Goal: Information Seeking & Learning: Learn about a topic

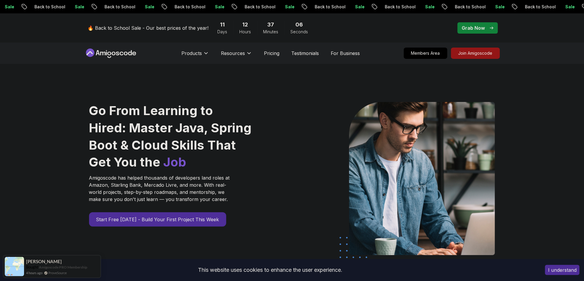
click at [479, 30] on p "Grab Now" at bounding box center [473, 27] width 23 height 7
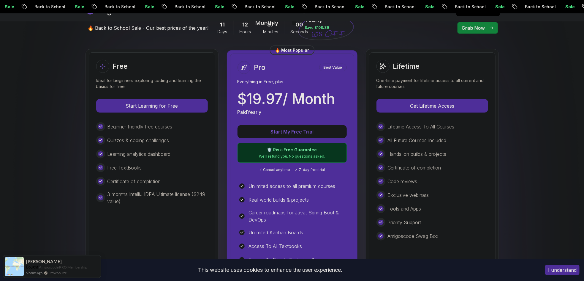
scroll to position [178, 0]
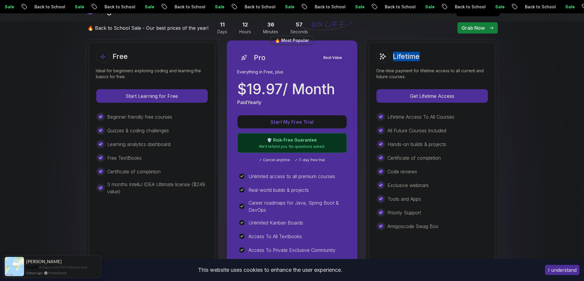
drag, startPoint x: 427, startPoint y: 57, endPoint x: 394, endPoint y: 58, distance: 33.0
click at [394, 58] on div "Lifetime" at bounding box center [433, 56] width 112 height 13
click at [569, 87] on img at bounding box center [292, 259] width 584 height 746
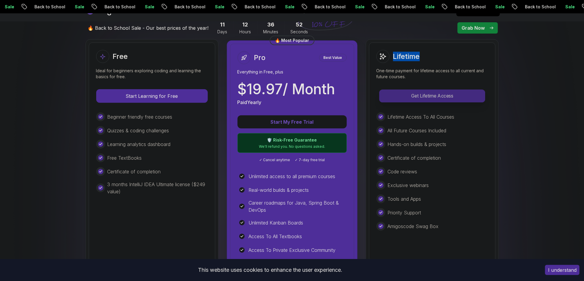
click at [434, 95] on p "Get Lifetime Access" at bounding box center [432, 96] width 105 height 12
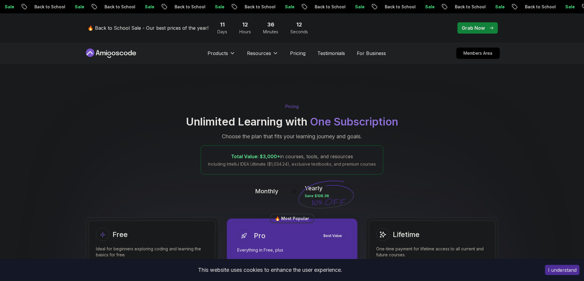
scroll to position [9, 0]
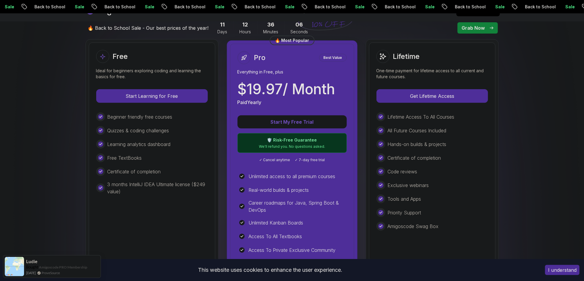
click at [283, 119] on p "Start My Free Trial" at bounding box center [292, 121] width 95 height 7
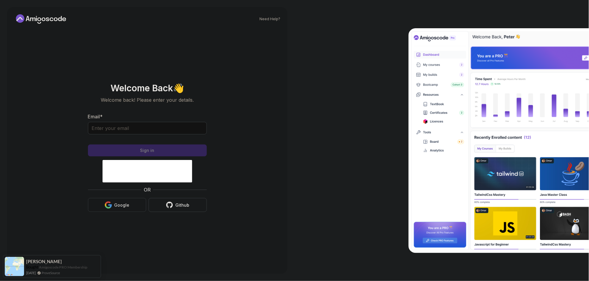
click at [129, 210] on button "Google" at bounding box center [117, 205] width 58 height 14
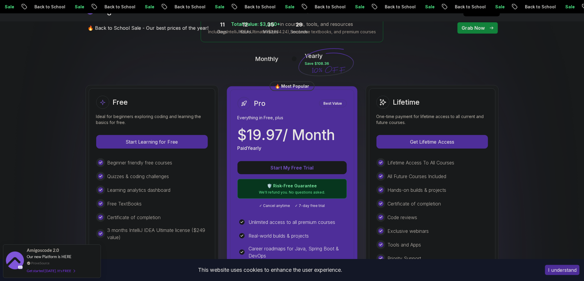
scroll to position [143, 0]
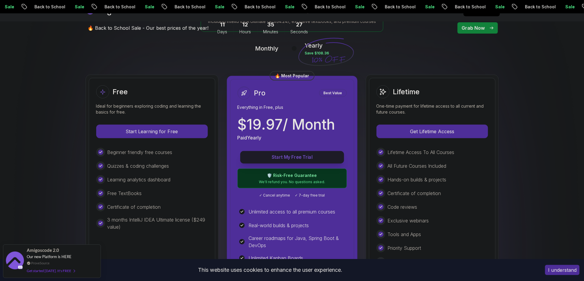
click at [288, 157] on p "Start My Free Trial" at bounding box center [292, 157] width 90 height 7
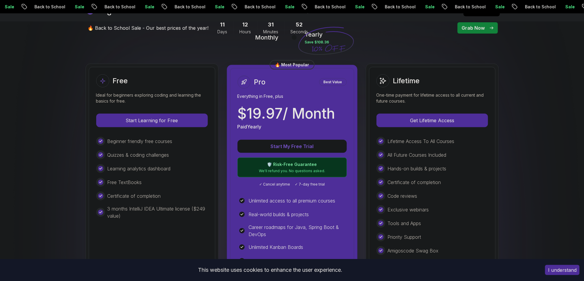
scroll to position [143, 0]
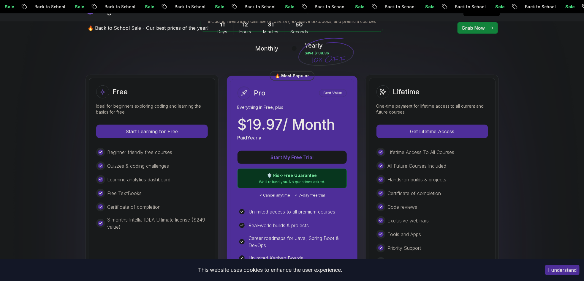
click at [283, 177] on p "🛡️ Risk-Free Guarantee" at bounding box center [293, 175] width 102 height 6
click at [279, 132] on p "$ 19.97 / Month" at bounding box center [287, 124] width 98 height 14
click at [277, 118] on p "$ 19.97 / Month" at bounding box center [287, 124] width 98 height 14
click at [290, 160] on p "Start My Free Trial" at bounding box center [292, 157] width 90 height 7
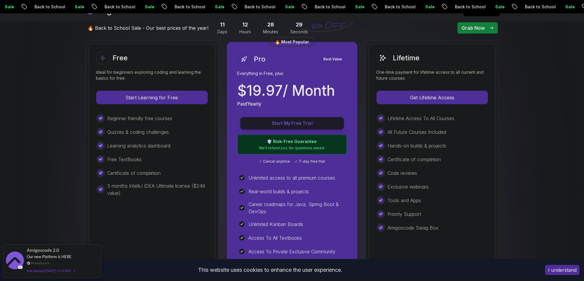
scroll to position [178, 0]
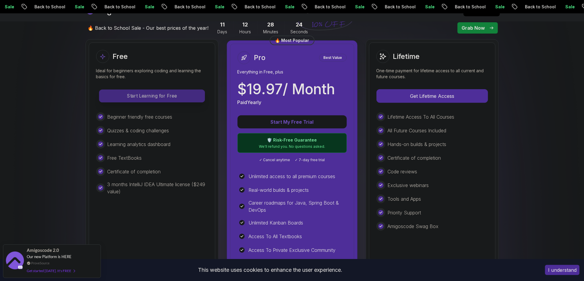
click at [146, 94] on p "Start Learning for Free" at bounding box center [151, 96] width 105 height 12
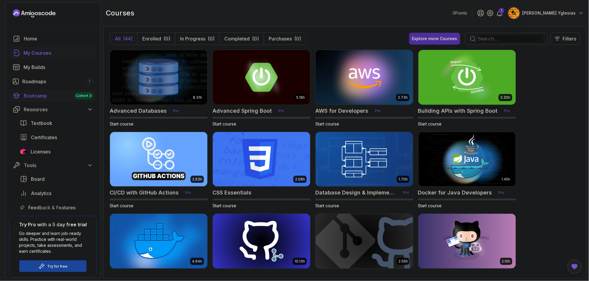
click at [81, 97] on span "Cohort 3" at bounding box center [83, 95] width 15 height 5
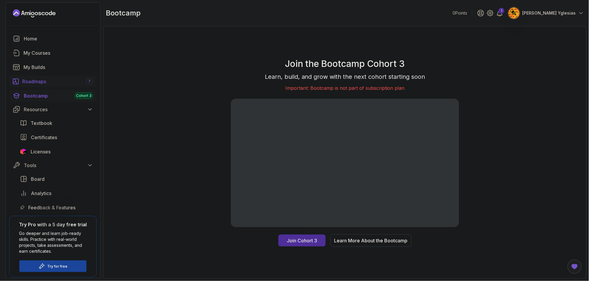
click at [32, 82] on div "Roadmaps 7" at bounding box center [57, 81] width 71 height 7
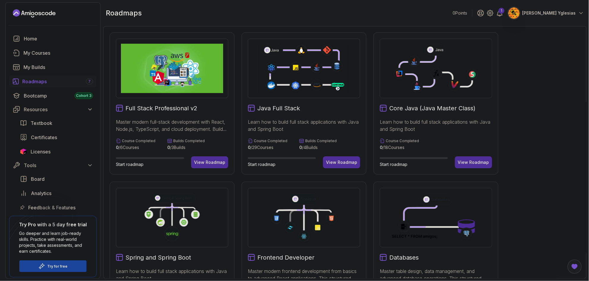
click at [541, 37] on div "Full Stack Professional v2 Master modern full-stack development with React, Nod…" at bounding box center [345, 252] width 471 height 440
click at [568, 16] on button "Paul Castillo Yglesias" at bounding box center [546, 13] width 76 height 12
click at [502, 14] on icon at bounding box center [499, 13] width 5 height 6
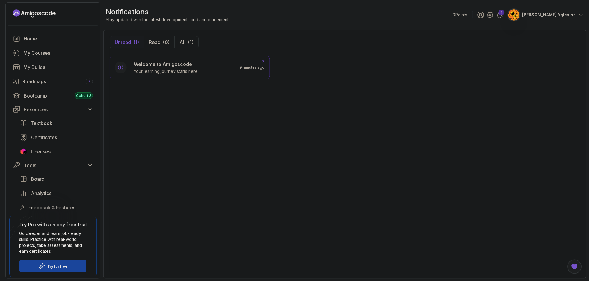
click at [191, 64] on h6 "Welcome to Amigoscode" at bounding box center [166, 64] width 64 height 7
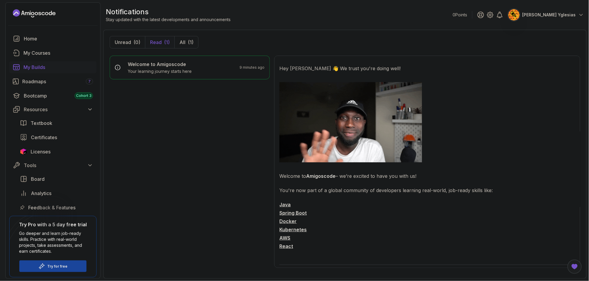
click at [36, 67] on div "My Builds" at bounding box center [58, 67] width 70 height 7
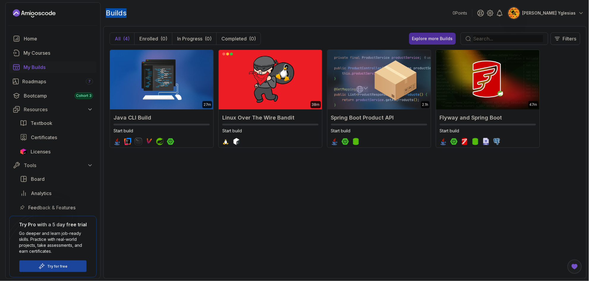
drag, startPoint x: 130, startPoint y: 15, endPoint x: 102, endPoint y: 11, distance: 28.2
click at [102, 11] on section "0 Points Paul Castillo Yglesias Home My Courses My Builds Roadmaps 7 Bootcamp C…" at bounding box center [294, 140] width 589 height 281
click at [105, 280] on div at bounding box center [294, 281] width 589 height 0
drag, startPoint x: 199, startPoint y: 8, endPoint x: 218, endPoint y: 30, distance: 29.1
click at [200, 8] on div "builds 0 Points Paul Castillo Yglesias" at bounding box center [344, 12] width 483 height 21
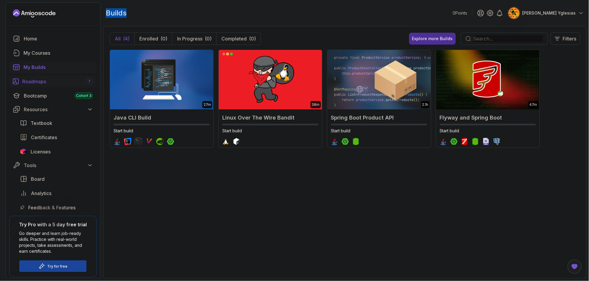
click at [44, 82] on div "Roadmaps 7" at bounding box center [57, 81] width 71 height 7
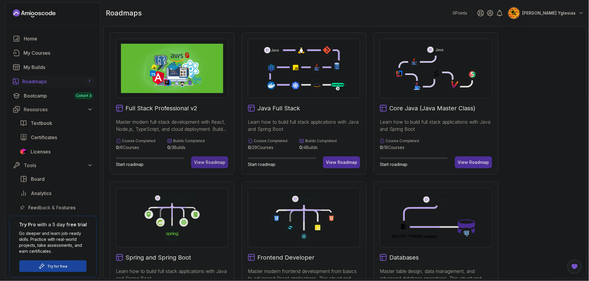
click at [209, 160] on div "View Roadmap" at bounding box center [209, 162] width 31 height 6
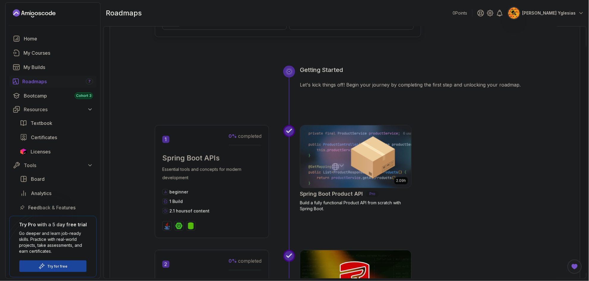
scroll to position [214, 0]
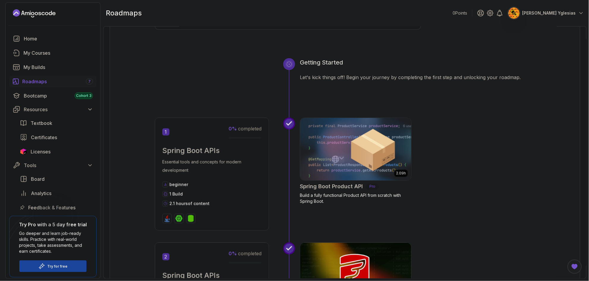
click at [215, 184] on div "beginner" at bounding box center [211, 185] width 99 height 6
click at [204, 164] on p "Essential tools and concepts for modern development" at bounding box center [211, 166] width 99 height 17
click at [235, 132] on p "0 % completed" at bounding box center [244, 128] width 33 height 7
click at [238, 127] on span "0 % completed" at bounding box center [244, 129] width 33 height 6
click at [169, 130] on div "1 0 % completed" at bounding box center [211, 132] width 99 height 14
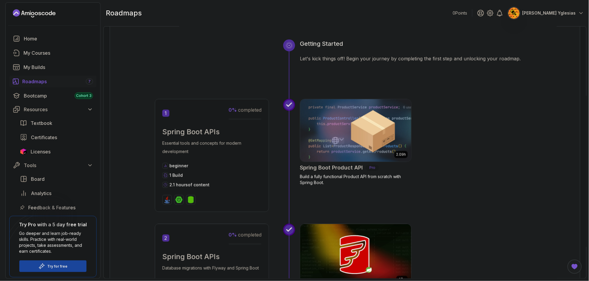
scroll to position [250, 0]
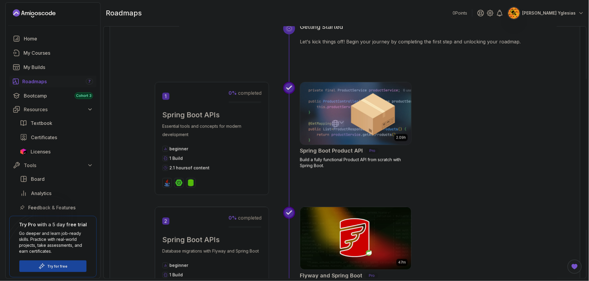
click at [168, 183] on img at bounding box center [166, 182] width 7 height 7
click at [181, 183] on img at bounding box center [178, 182] width 7 height 7
click at [189, 183] on img at bounding box center [190, 182] width 7 height 7
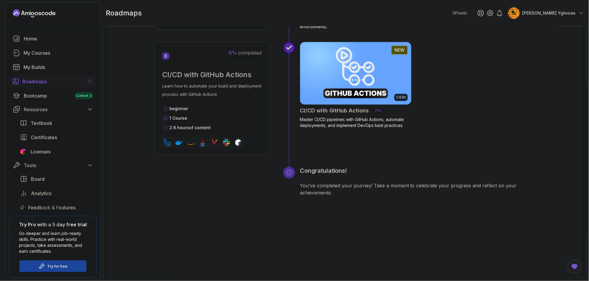
scroll to position [1009, 0]
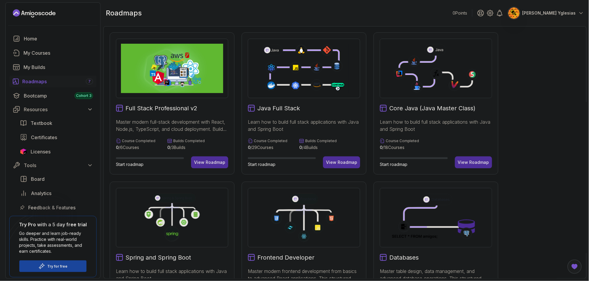
click at [337, 162] on div "View Roadmap" at bounding box center [341, 162] width 31 height 6
click at [337, 87] on icon at bounding box center [304, 68] width 92 height 51
click at [430, 77] on icon at bounding box center [436, 73] width 12 height 12
click at [470, 165] on div "View Roadmap" at bounding box center [473, 162] width 31 height 6
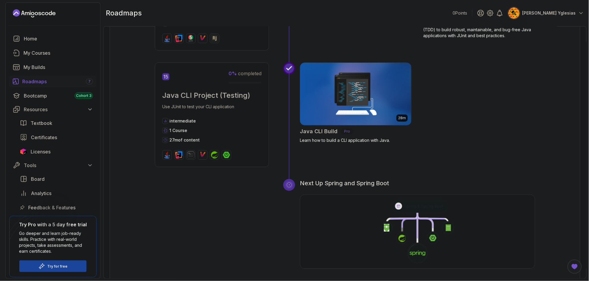
scroll to position [1878, 0]
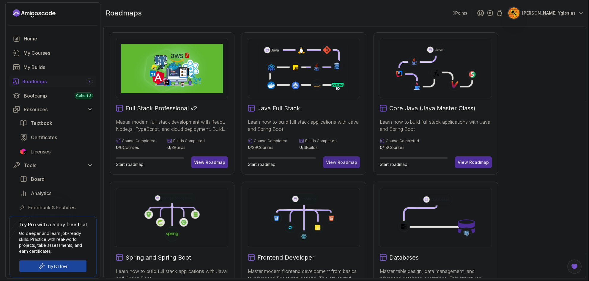
click at [342, 163] on div "View Roadmap" at bounding box center [341, 162] width 31 height 6
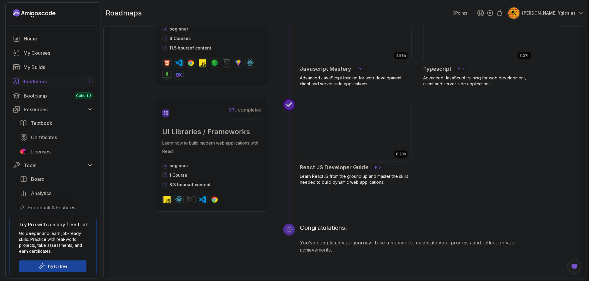
scroll to position [2320, 0]
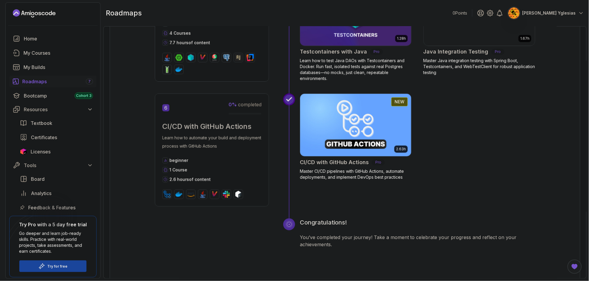
scroll to position [962, 0]
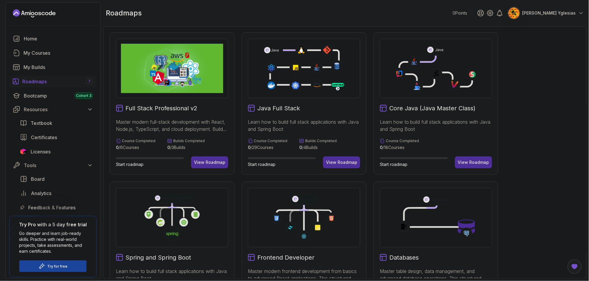
scroll to position [71, 0]
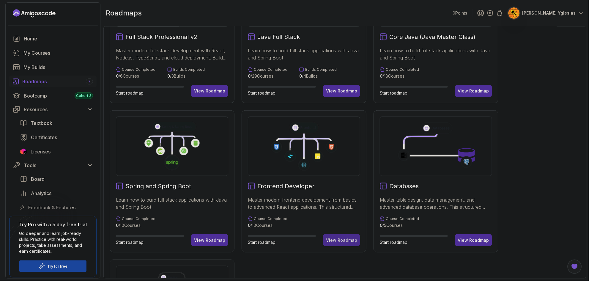
click at [345, 244] on button "View Roadmap" at bounding box center [341, 240] width 37 height 12
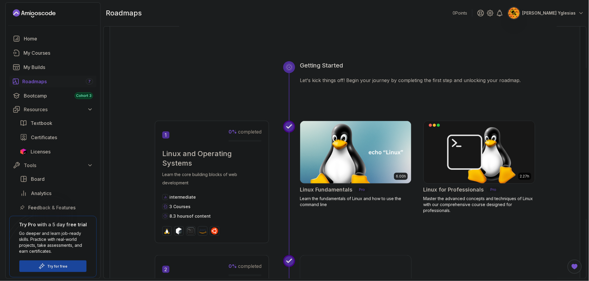
scroll to position [20, 0]
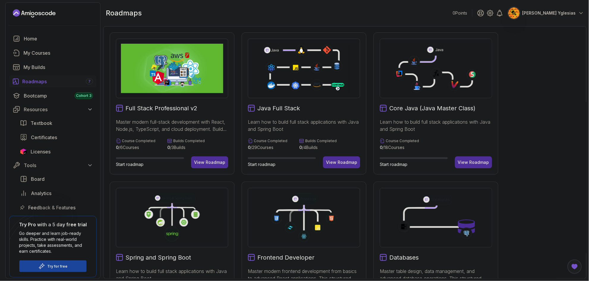
scroll to position [107, 0]
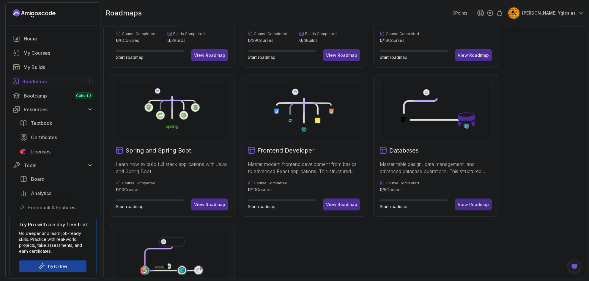
click at [468, 205] on div "View Roadmap" at bounding box center [473, 204] width 31 height 6
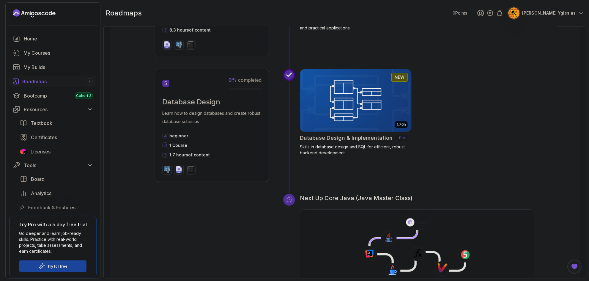
scroll to position [651, 0]
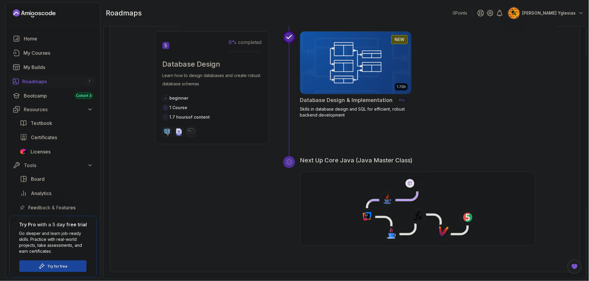
click at [405, 197] on icon at bounding box center [393, 196] width 48 height 10
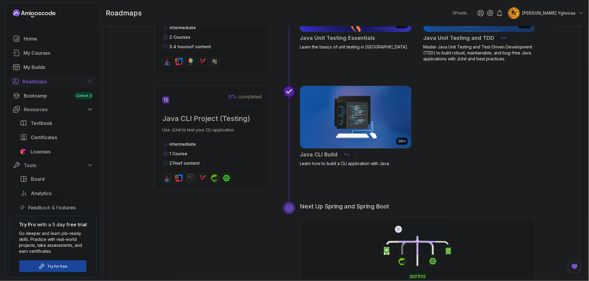
scroll to position [1878, 0]
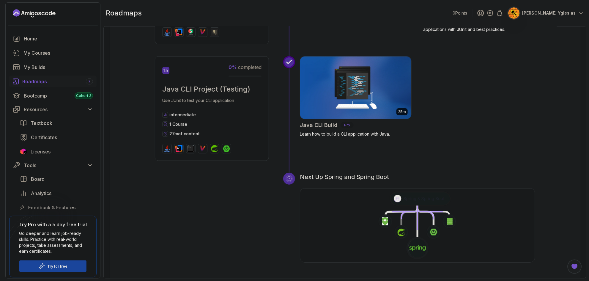
click at [413, 205] on icon at bounding box center [417, 226] width 236 height 68
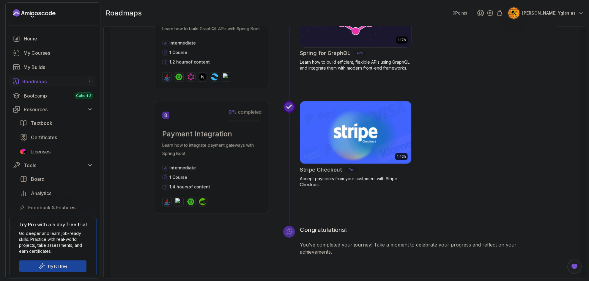
scroll to position [1003, 0]
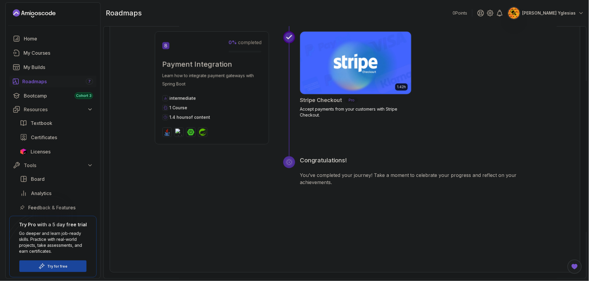
click at [38, 80] on div "Roadmaps 7" at bounding box center [57, 81] width 71 height 7
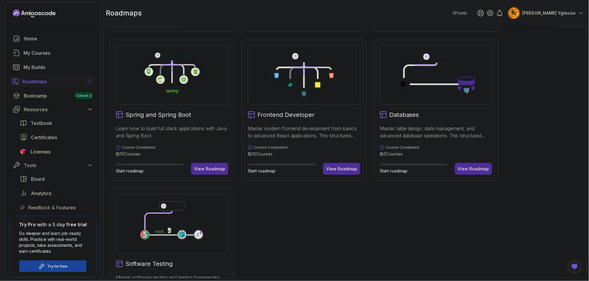
scroll to position [201, 0]
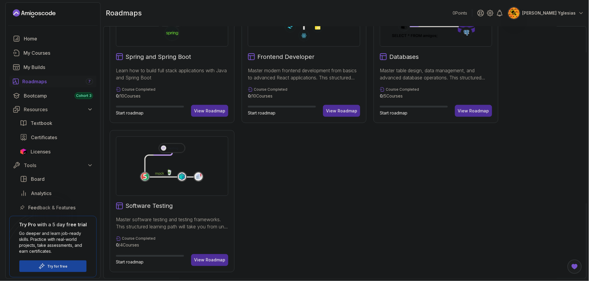
click at [147, 157] on icon at bounding box center [171, 165] width 53 height 24
click at [209, 264] on button "View Roadmap" at bounding box center [209, 260] width 37 height 12
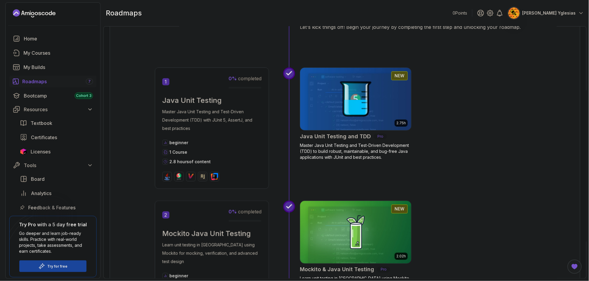
scroll to position [86, 0]
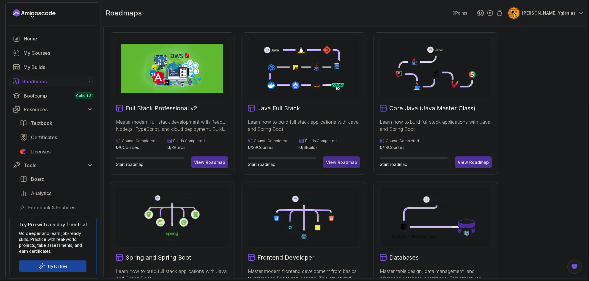
click at [330, 161] on div "View Roadmap" at bounding box center [341, 162] width 31 height 6
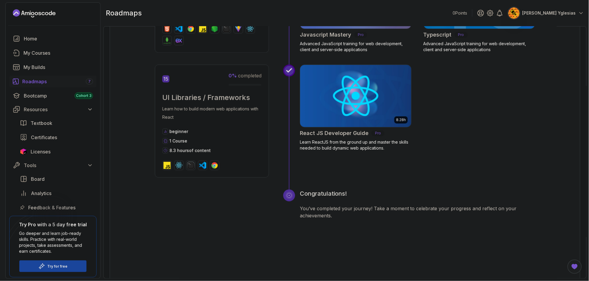
scroll to position [2281, 0]
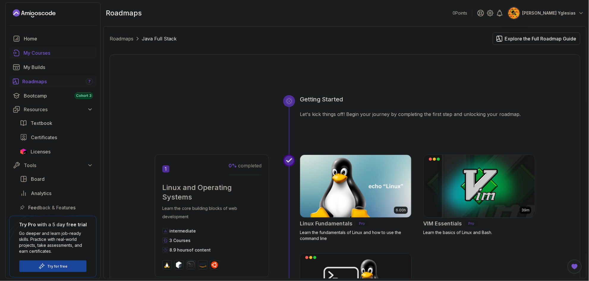
click at [29, 55] on div "My Courses" at bounding box center [58, 52] width 70 height 7
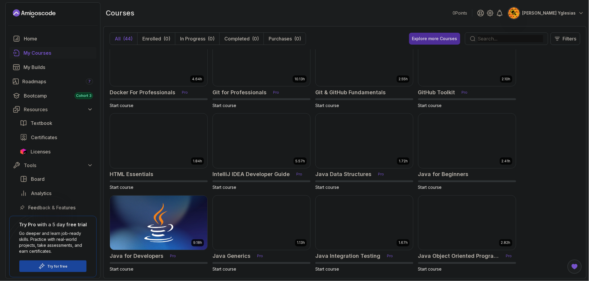
scroll to position [178, 0]
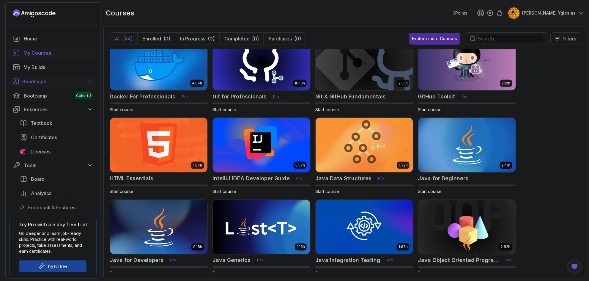
click at [32, 80] on div "Roadmaps 7" at bounding box center [57, 81] width 71 height 7
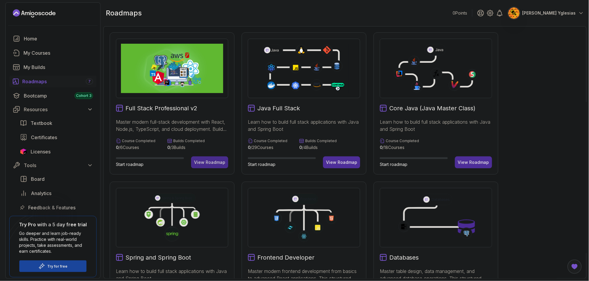
click at [202, 165] on div "View Roadmap" at bounding box center [209, 162] width 31 height 6
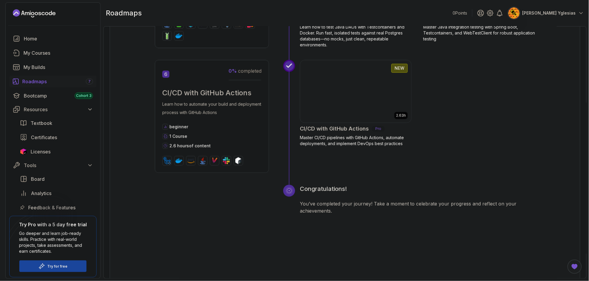
scroll to position [998, 0]
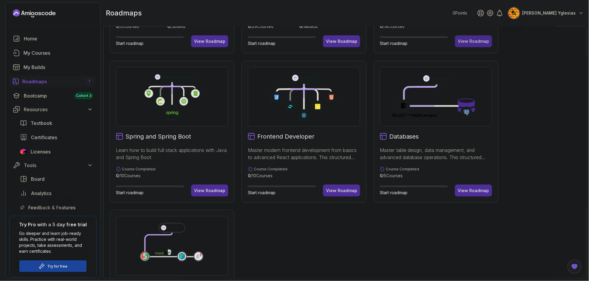
scroll to position [143, 0]
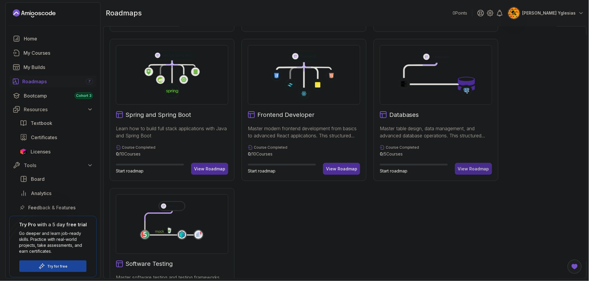
click at [468, 171] on div "View Roadmap" at bounding box center [473, 169] width 31 height 6
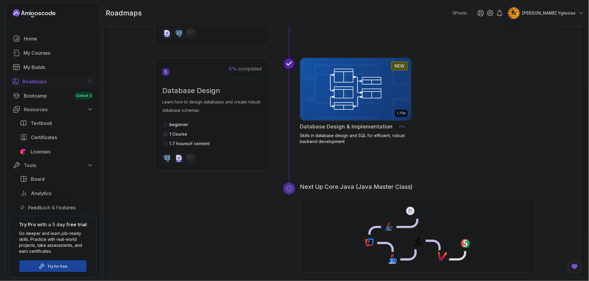
scroll to position [651, 0]
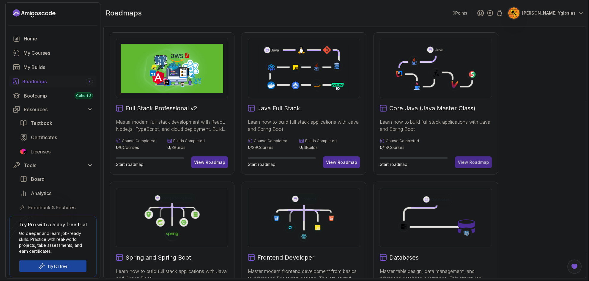
click at [470, 161] on div "View Roadmap" at bounding box center [473, 162] width 31 height 6
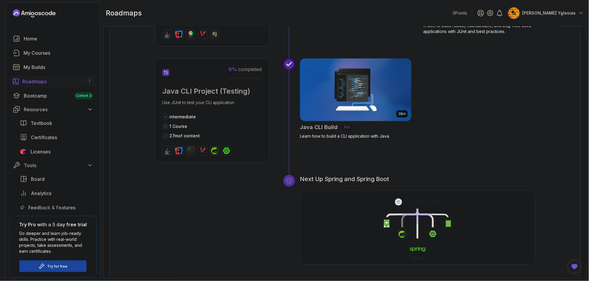
scroll to position [1878, 0]
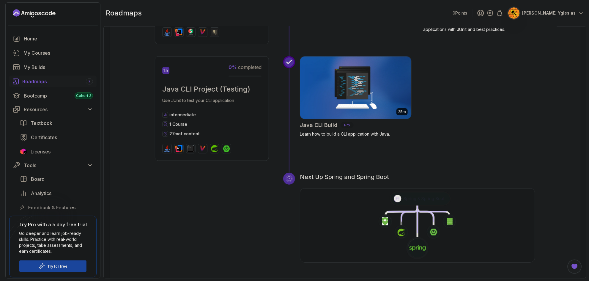
click at [420, 204] on icon at bounding box center [417, 226] width 236 height 68
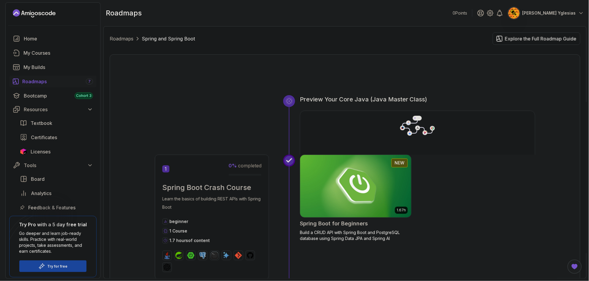
click at [519, 41] on div "Explore the Full Roadmap Guide" at bounding box center [541, 38] width 72 height 7
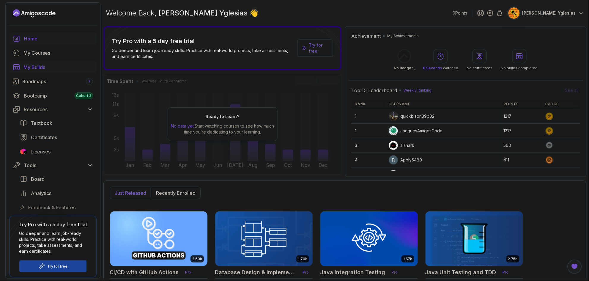
click at [34, 67] on div "My Builds" at bounding box center [58, 67] width 70 height 7
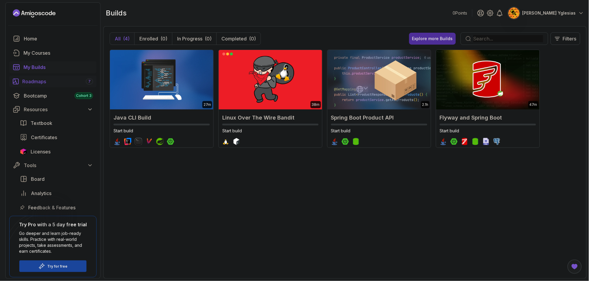
click at [30, 82] on div "Roadmaps 7" at bounding box center [57, 81] width 71 height 7
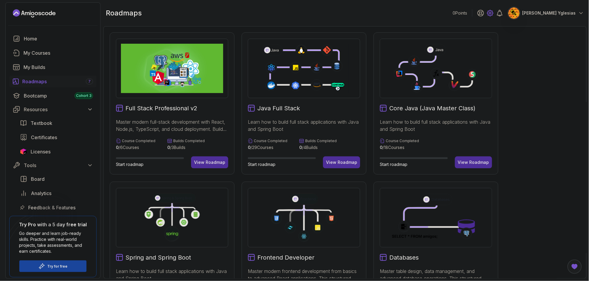
click at [493, 15] on icon at bounding box center [490, 13] width 6 height 6
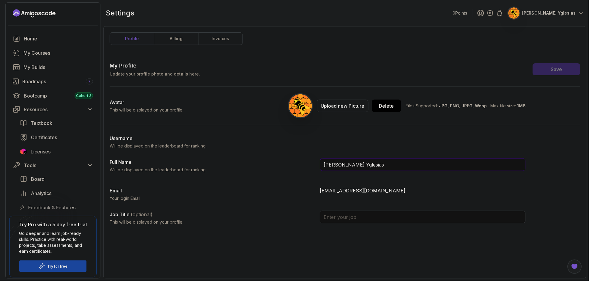
click at [386, 166] on input "Paul Castillo Yglesias" at bounding box center [423, 164] width 206 height 12
type input "P"
type input "[PERSON_NAME]"
click at [309, 104] on img at bounding box center [300, 106] width 24 height 24
click at [344, 109] on button "Upload new Picture" at bounding box center [342, 106] width 51 height 12
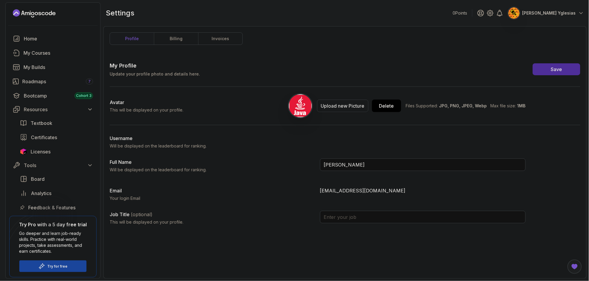
click at [338, 105] on div "Upload new Picture" at bounding box center [343, 105] width 44 height 7
click at [325, 108] on div "Upload new Picture" at bounding box center [343, 105] width 44 height 7
click at [566, 67] on button "Save" at bounding box center [557, 69] width 48 height 12
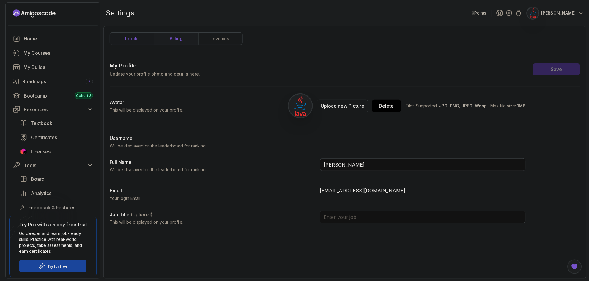
click at [179, 39] on link "billing" at bounding box center [176, 39] width 44 height 12
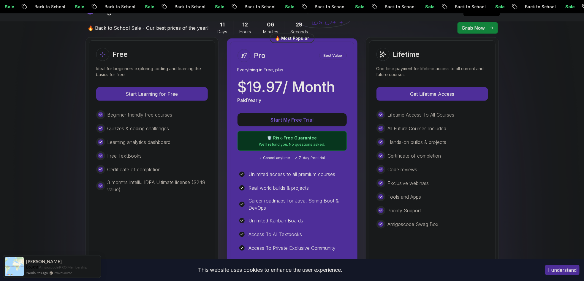
scroll to position [178, 0]
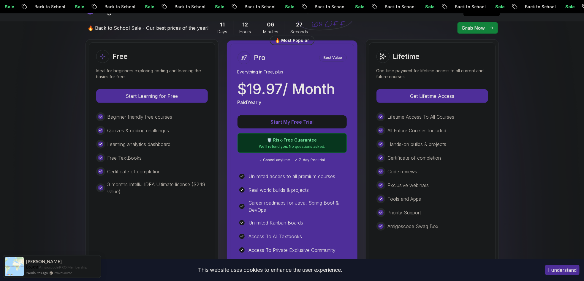
click at [334, 58] on p "Best Value" at bounding box center [333, 58] width 26 height 6
click at [289, 145] on p "We'll refund you. No questions asked." at bounding box center [293, 146] width 102 height 5
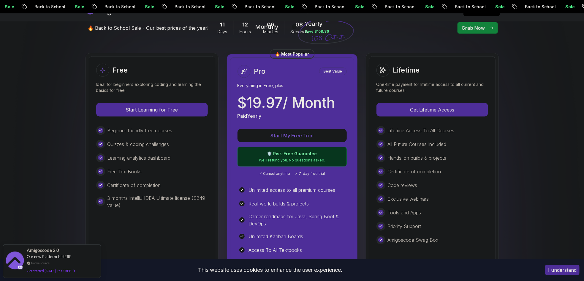
scroll to position [143, 0]
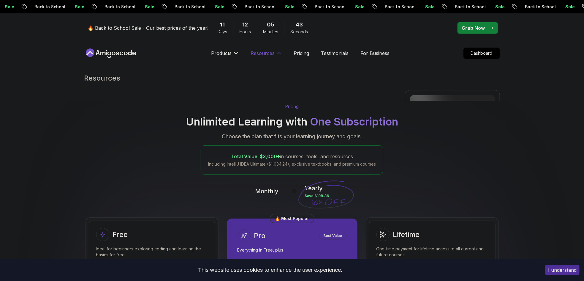
click at [277, 54] on icon at bounding box center [279, 53] width 6 height 6
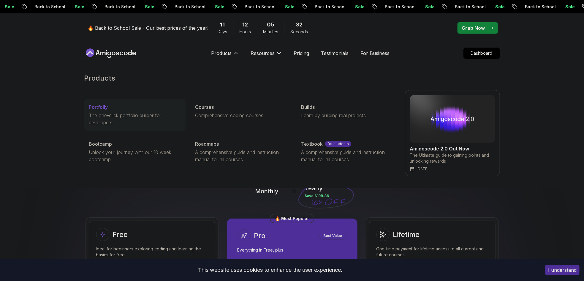
click at [106, 113] on p "The one-click portfolio builder for developers" at bounding box center [135, 119] width 92 height 14
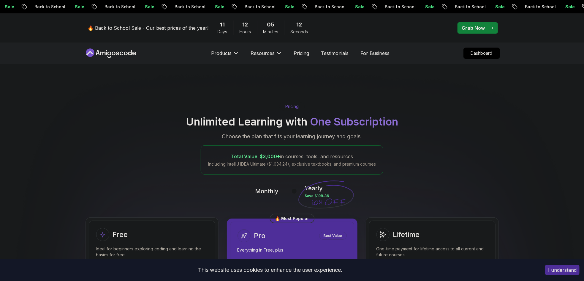
click at [485, 26] on div "Grab Now" at bounding box center [477, 27] width 31 height 7
click at [471, 29] on p "Grab Now" at bounding box center [473, 27] width 23 height 7
click at [471, 27] on p "Grab Now" at bounding box center [473, 27] width 23 height 7
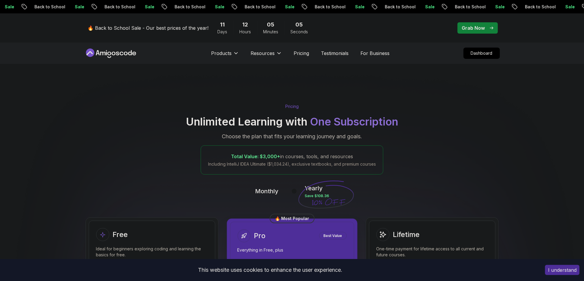
click at [471, 27] on p "Grab Now" at bounding box center [473, 27] width 23 height 7
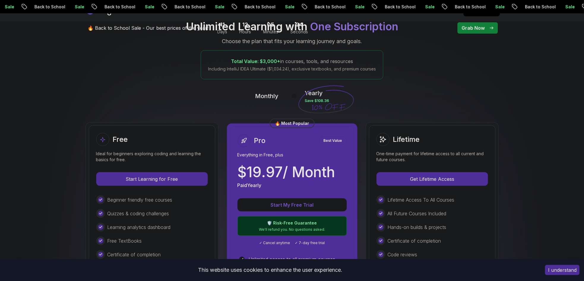
scroll to position [178, 0]
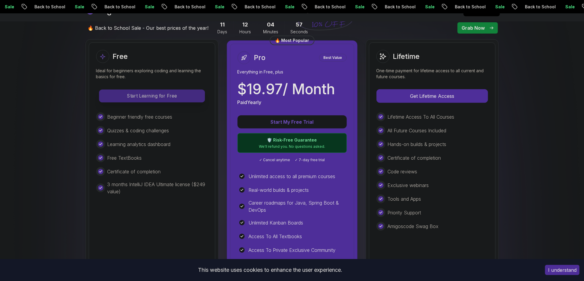
click at [129, 98] on p "Start Learning for Free" at bounding box center [151, 96] width 105 height 12
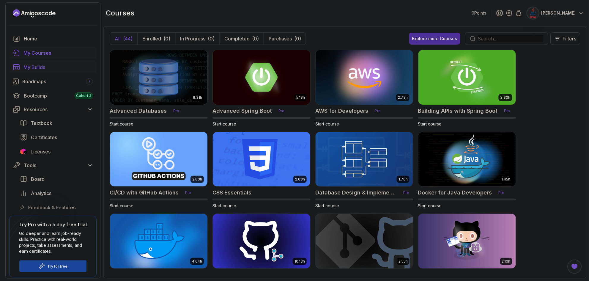
click at [33, 67] on div "My Builds" at bounding box center [58, 67] width 70 height 7
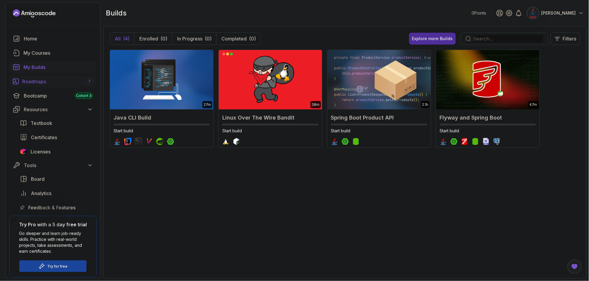
click at [41, 83] on div "Roadmaps 7" at bounding box center [57, 81] width 71 height 7
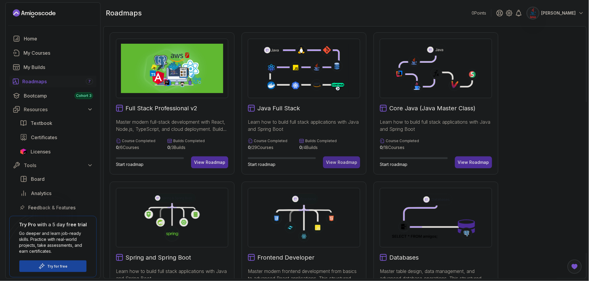
click at [348, 160] on div "View Roadmap" at bounding box center [341, 162] width 31 height 6
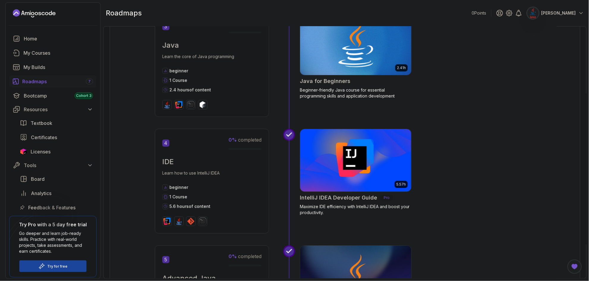
scroll to position [463, 0]
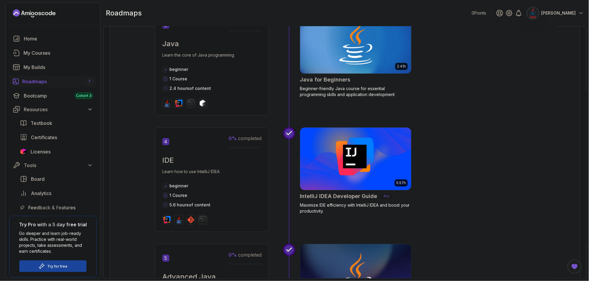
click at [40, 79] on div "Roadmaps 7" at bounding box center [57, 81] width 71 height 7
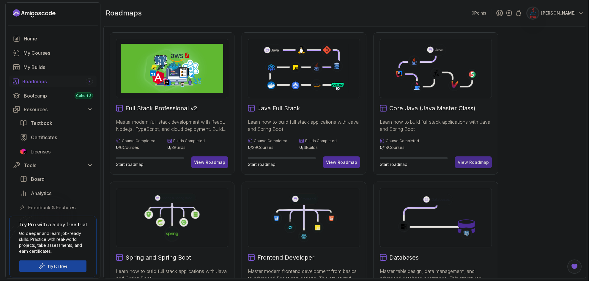
click at [466, 162] on div "View Roadmap" at bounding box center [473, 162] width 31 height 6
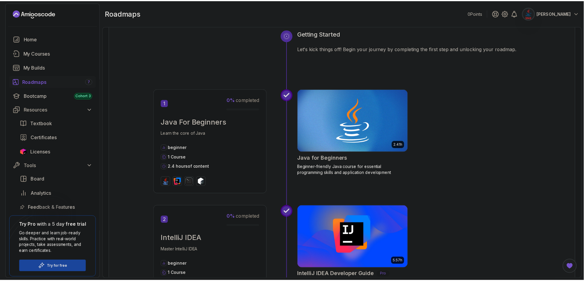
scroll to position [71, 0]
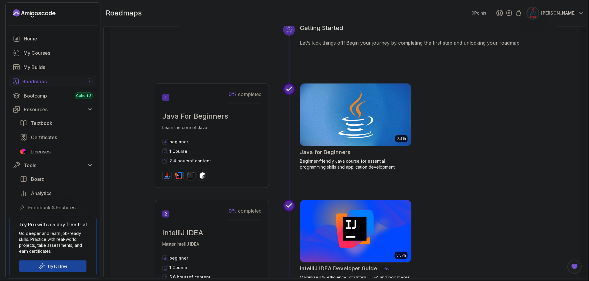
click at [370, 131] on img at bounding box center [355, 114] width 117 height 65
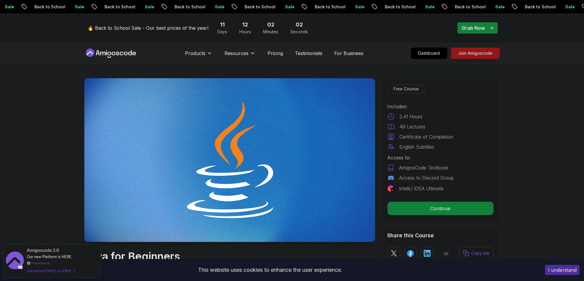
click at [425, 147] on p "English Subtitles" at bounding box center [417, 146] width 35 height 7
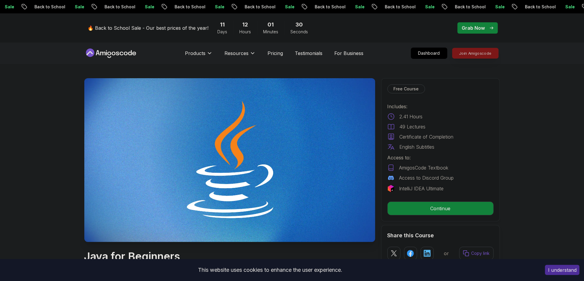
click at [473, 55] on p "Join Amigoscode" at bounding box center [476, 53] width 46 height 10
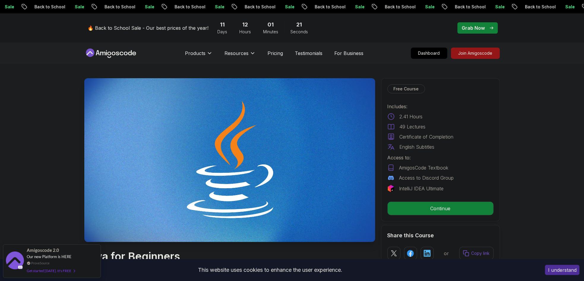
click at [437, 178] on p "Access to Discord Group" at bounding box center [427, 177] width 55 height 7
click at [275, 54] on p "Pricing" at bounding box center [275, 53] width 15 height 7
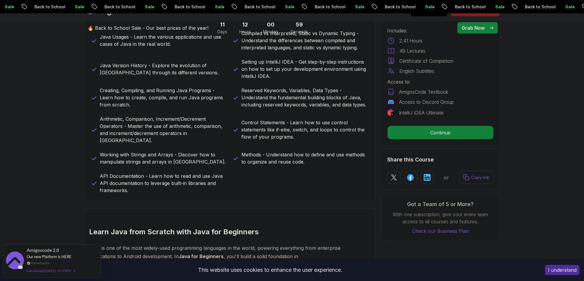
scroll to position [321, 0]
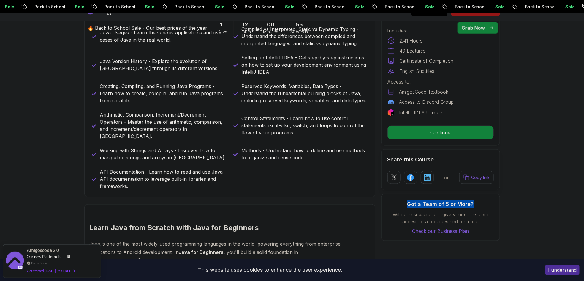
drag, startPoint x: 409, startPoint y: 203, endPoint x: 475, endPoint y: 205, distance: 65.4
click at [475, 205] on h3 "Got a Team of 5 or More?" at bounding box center [441, 204] width 106 height 8
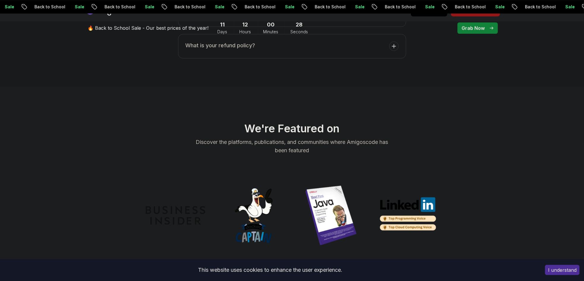
scroll to position [1900, 0]
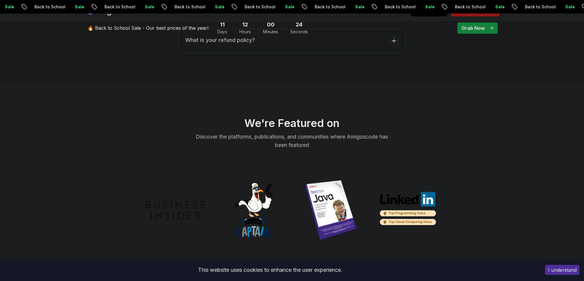
click at [333, 188] on img at bounding box center [331, 209] width 59 height 59
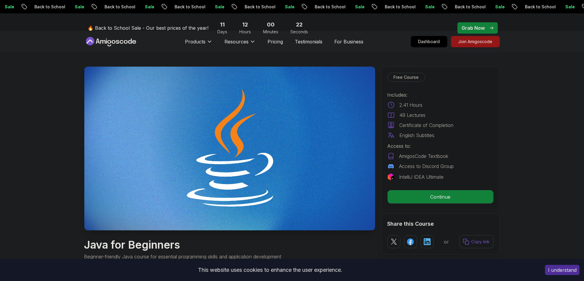
scroll to position [0, 0]
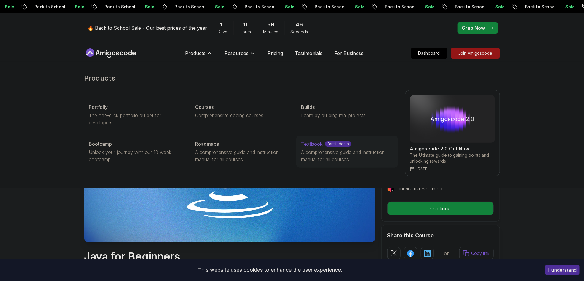
click at [317, 151] on p "A comprehensive guide and instruction manual for all courses" at bounding box center [347, 156] width 92 height 14
click at [318, 108] on p "Community" at bounding box center [314, 106] width 26 height 7
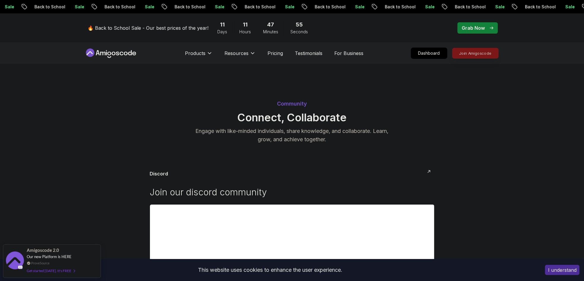
click at [468, 58] on p "Join Amigoscode" at bounding box center [476, 53] width 46 height 10
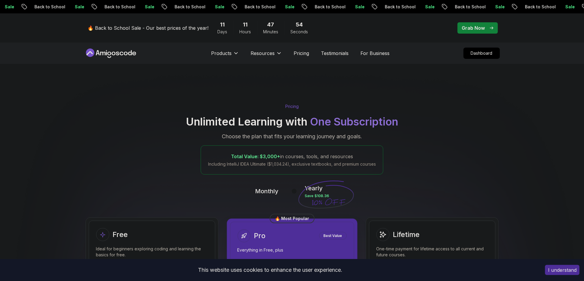
click at [145, 174] on div "Pricing Unlimited Learning with One Subscription Choose the plan that fits your…" at bounding box center [292, 138] width 416 height 72
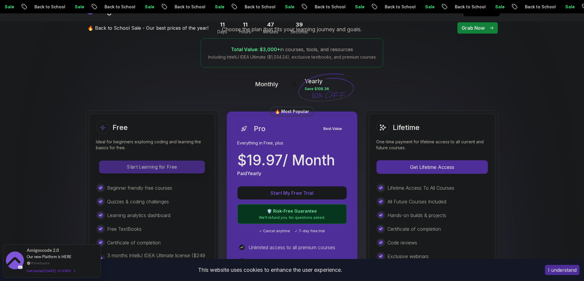
click at [138, 169] on p "Start Learning for Free" at bounding box center [151, 167] width 105 height 12
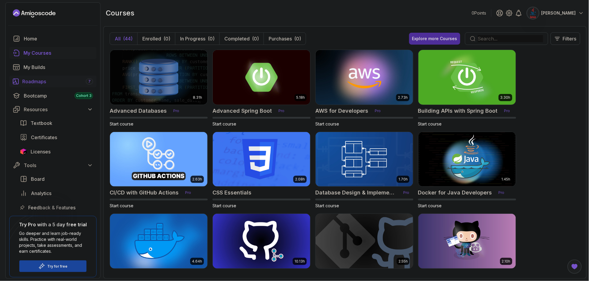
click at [43, 80] on div "Roadmaps 7" at bounding box center [57, 81] width 71 height 7
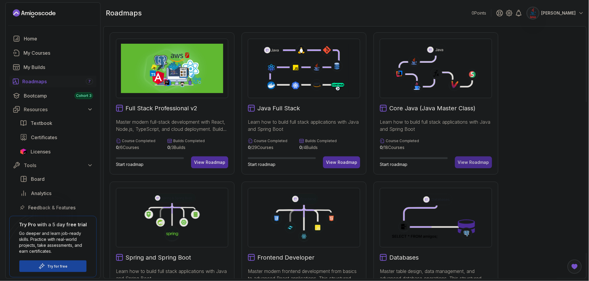
click at [467, 160] on div "View Roadmap" at bounding box center [473, 162] width 31 height 6
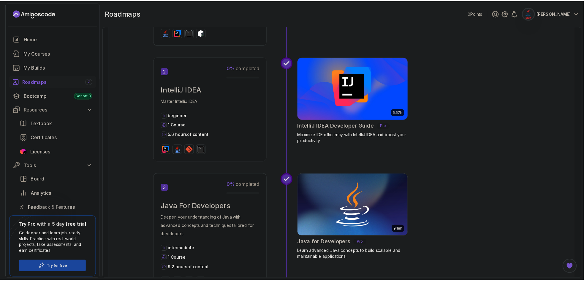
scroll to position [250, 0]
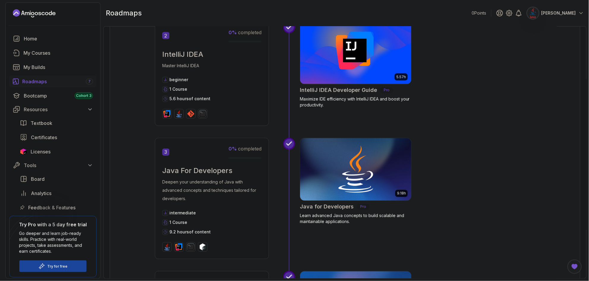
click at [355, 185] on img at bounding box center [355, 169] width 117 height 65
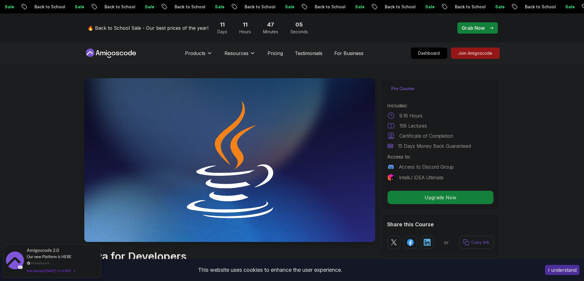
click at [555, 266] on button "I understand" at bounding box center [562, 270] width 34 height 10
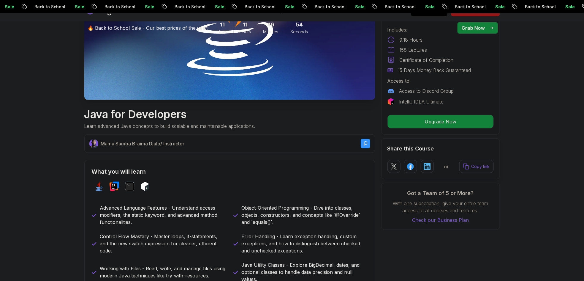
scroll to position [143, 0]
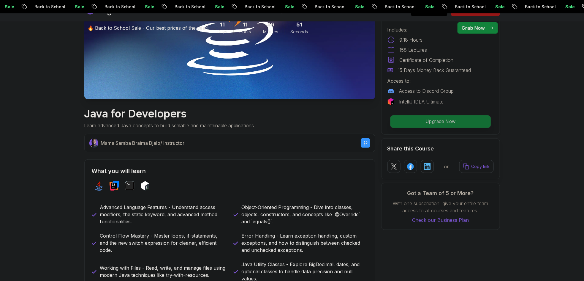
click at [439, 125] on p "Upgrade Now" at bounding box center [440, 121] width 100 height 12
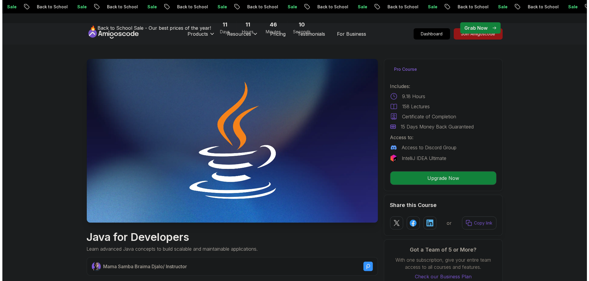
scroll to position [0, 0]
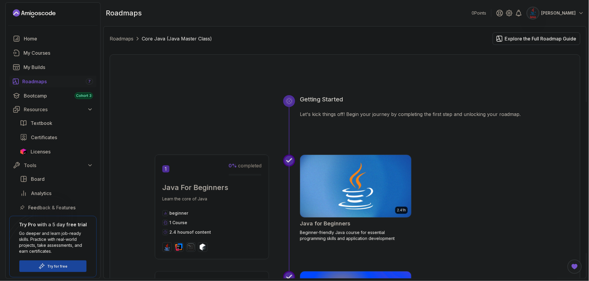
click at [347, 196] on img at bounding box center [355, 185] width 117 height 65
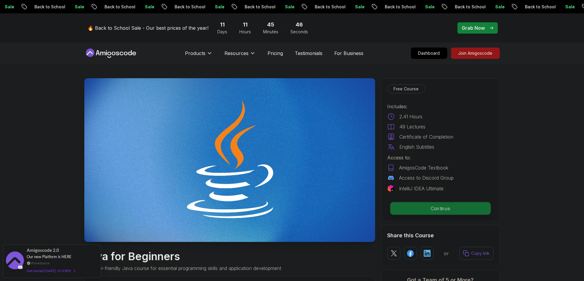
click at [442, 207] on p "Continue" at bounding box center [440, 208] width 100 height 12
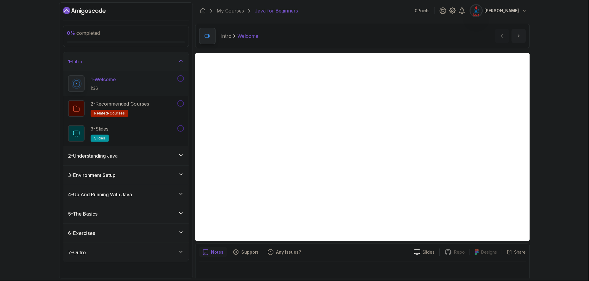
scroll to position [4, 0]
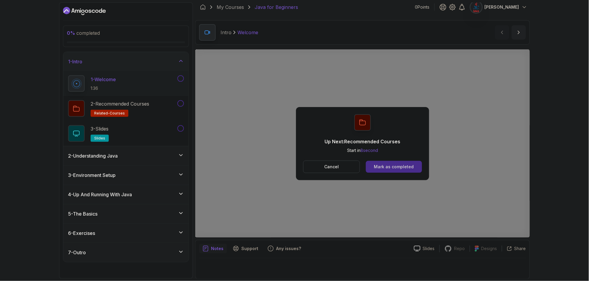
click at [389, 166] on div "Mark as completed" at bounding box center [394, 167] width 40 height 6
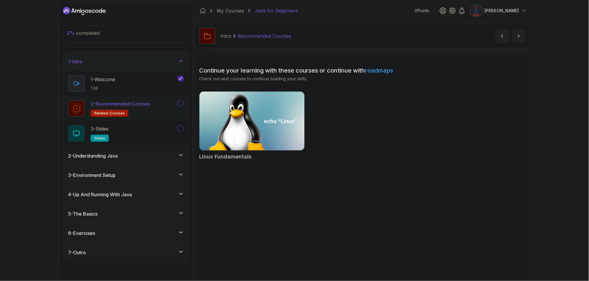
click at [384, 72] on link "roadmaps" at bounding box center [379, 70] width 28 height 7
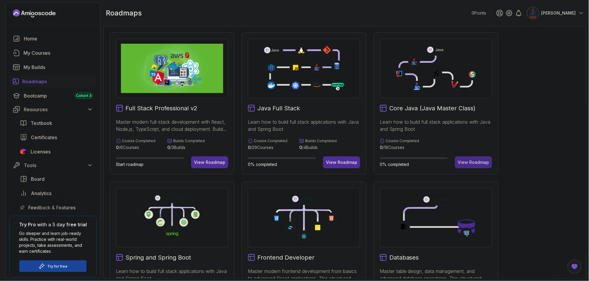
click at [469, 163] on div "View Roadmap" at bounding box center [473, 162] width 31 height 6
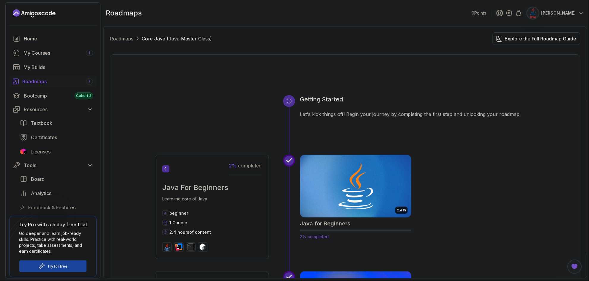
click at [373, 182] on img at bounding box center [355, 185] width 117 height 65
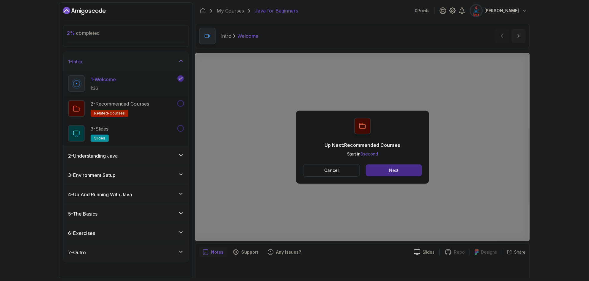
click at [395, 170] on div "Next" at bounding box center [394, 170] width 10 height 6
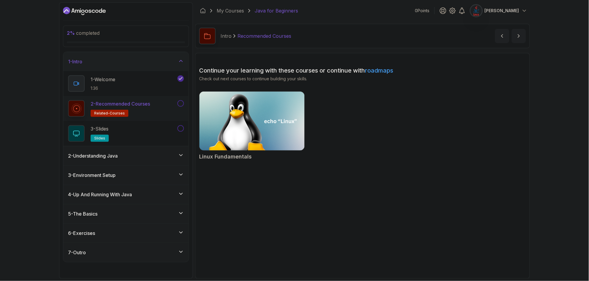
click at [146, 107] on p "2 - Recommended Courses" at bounding box center [120, 103] width 59 height 7
click at [180, 105] on button at bounding box center [180, 103] width 7 height 7
click at [285, 124] on img at bounding box center [252, 121] width 111 height 62
click at [115, 132] on div "3 - Slides slides" at bounding box center [122, 133] width 108 height 17
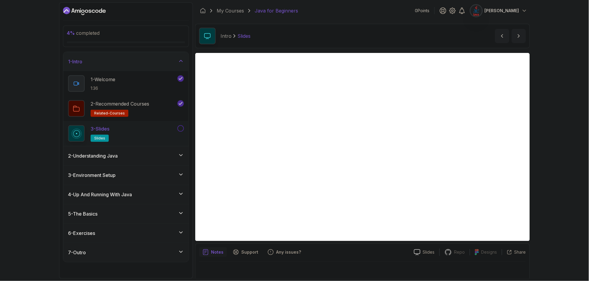
click at [561, 124] on div "4 % completed 1 - Intro 1 - Welcome 1:36 2 - Recommended Courses related-course…" at bounding box center [294, 140] width 589 height 281
click at [521, 12] on div at bounding box center [524, 11] width 6 height 6
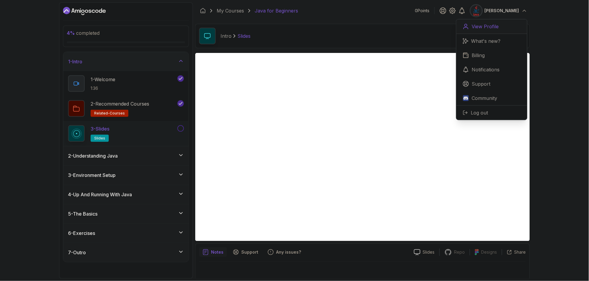
click at [483, 28] on p "View Profile" at bounding box center [485, 26] width 27 height 7
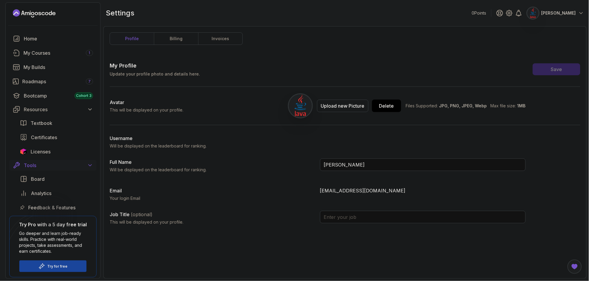
scroll to position [2, 0]
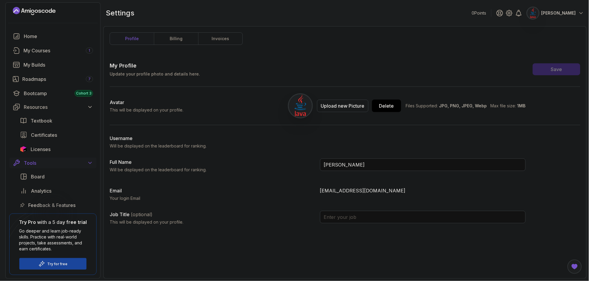
click at [86, 162] on div "Tools" at bounding box center [58, 162] width 69 height 7
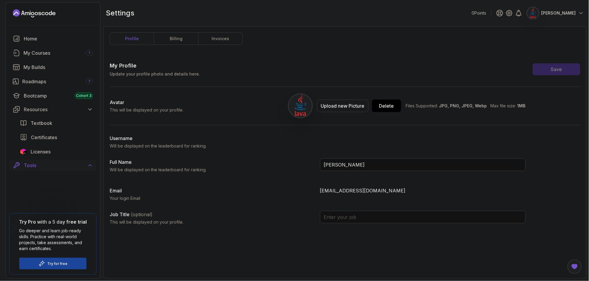
scroll to position [0, 0]
click at [86, 162] on div "Tools" at bounding box center [58, 165] width 69 height 7
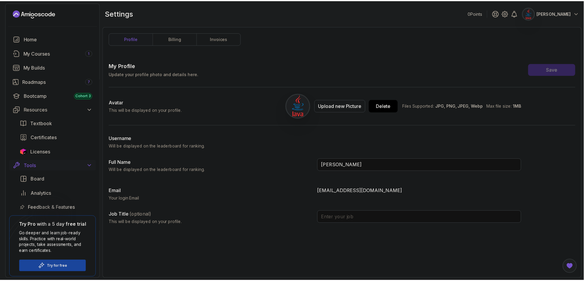
scroll to position [2, 0]
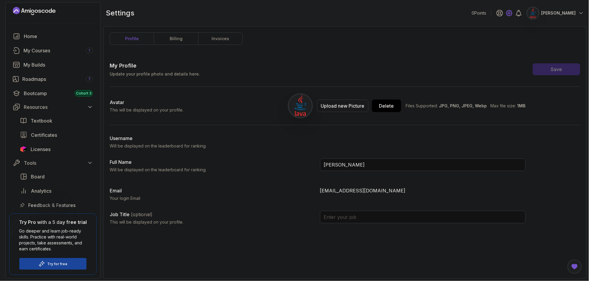
click at [513, 14] on icon at bounding box center [509, 13] width 7 height 7
click at [503, 14] on icon at bounding box center [499, 13] width 7 height 7
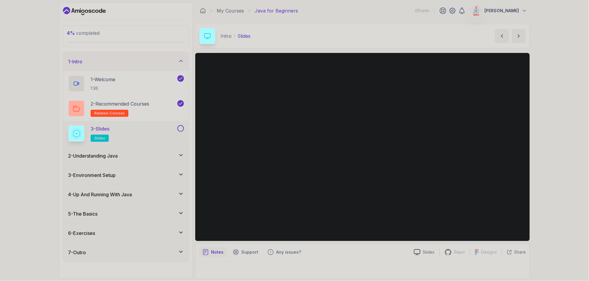
click at [553, 31] on div "4 % completed 1 - Intro 1 - Welcome 1:36 2 - Recommended Courses related-course…" at bounding box center [294, 140] width 589 height 281
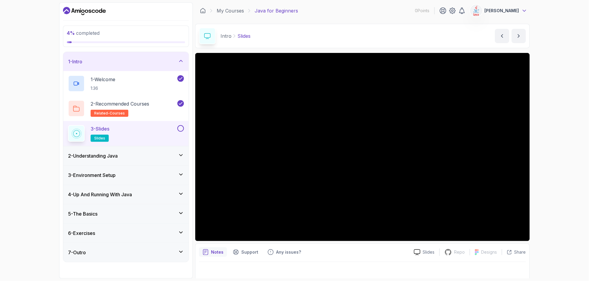
click at [522, 9] on icon at bounding box center [524, 11] width 6 height 6
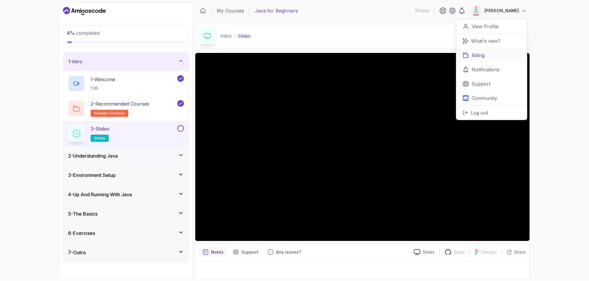
click at [491, 58] on link "Billing" at bounding box center [491, 55] width 71 height 14
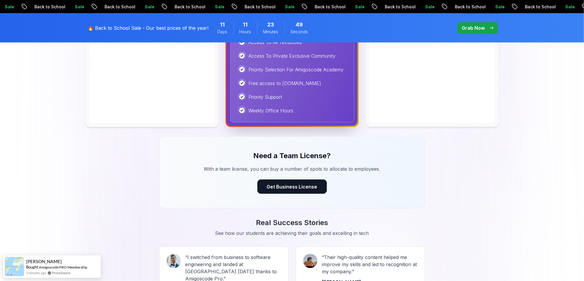
scroll to position [392, 0]
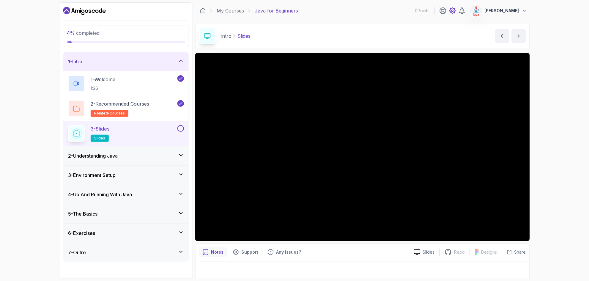
click at [456, 10] on icon at bounding box center [452, 10] width 7 height 7
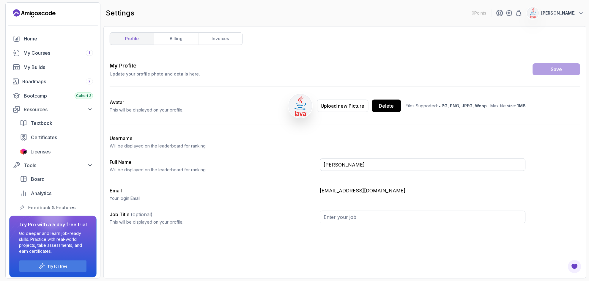
click at [130, 67] on h3 "My Profile" at bounding box center [155, 65] width 90 height 8
click at [178, 36] on link "billing" at bounding box center [176, 39] width 44 height 12
click at [580, 13] on icon at bounding box center [581, 13] width 6 height 6
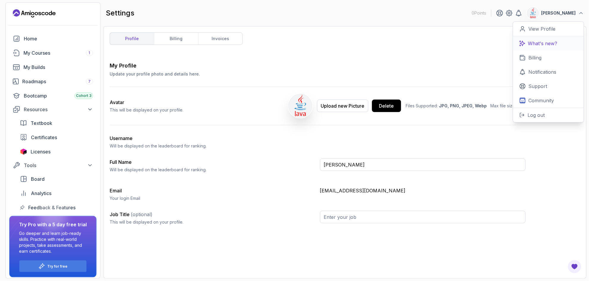
click at [544, 46] on p "What's new?" at bounding box center [542, 43] width 29 height 7
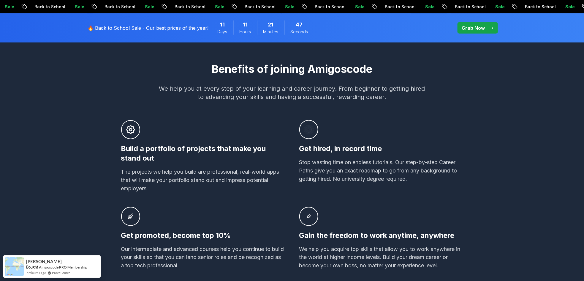
scroll to position [356, 0]
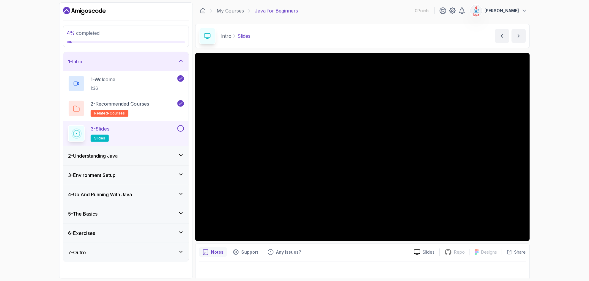
scroll to position [4, 0]
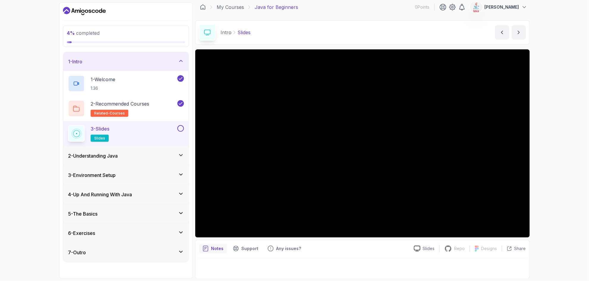
click at [212, 249] on p "Notes" at bounding box center [217, 248] width 12 height 6
click at [216, 246] on p "Notes" at bounding box center [217, 248] width 12 height 6
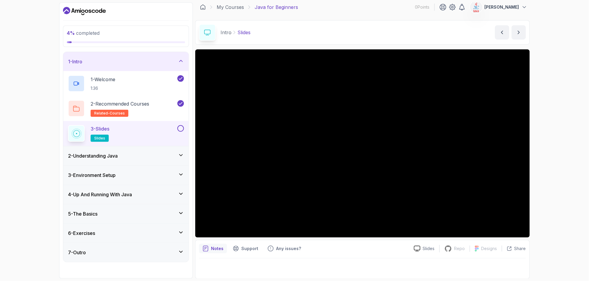
click at [216, 246] on p "Notes" at bounding box center [217, 248] width 12 height 6
click at [204, 249] on icon "notes button" at bounding box center [206, 248] width 6 height 6
click at [519, 37] on button "next content" at bounding box center [519, 32] width 14 height 14
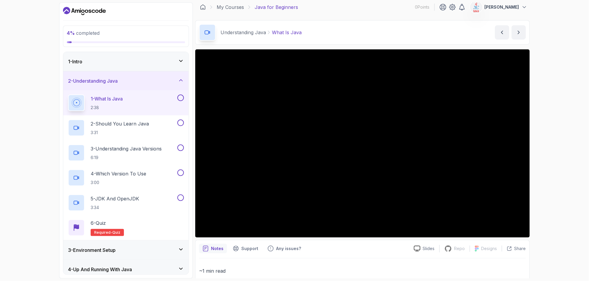
click at [179, 61] on icon at bounding box center [181, 61] width 6 height 6
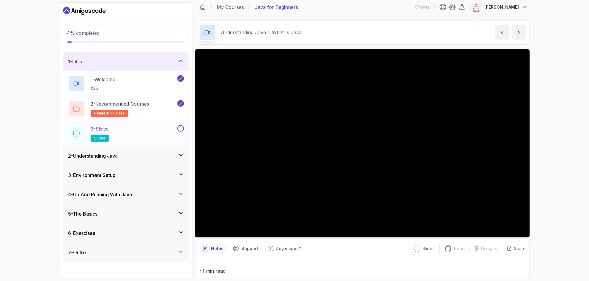
click at [180, 128] on button at bounding box center [180, 128] width 7 height 7
click at [183, 60] on icon at bounding box center [181, 61] width 6 height 6
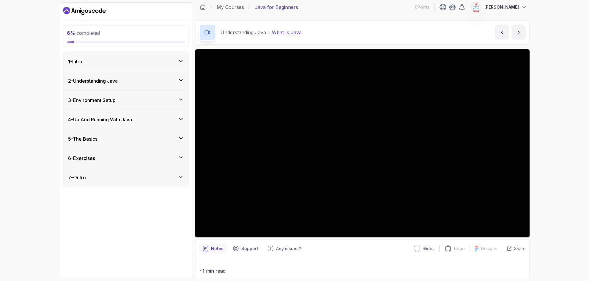
click at [184, 62] on icon at bounding box center [181, 61] width 6 height 6
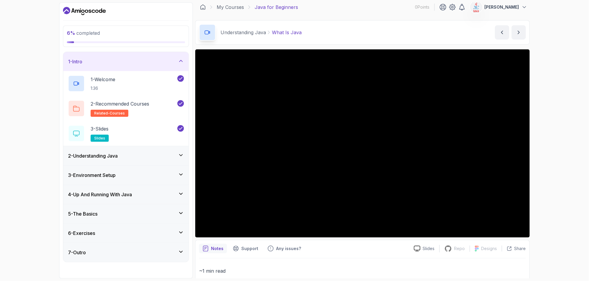
click at [184, 62] on icon at bounding box center [181, 61] width 6 height 6
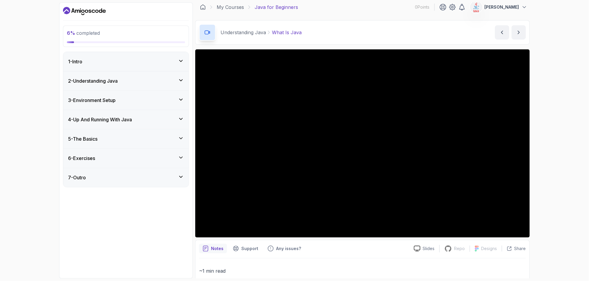
click at [180, 82] on icon at bounding box center [181, 80] width 6 height 6
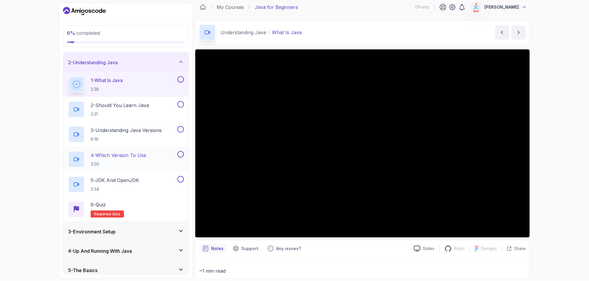
scroll to position [35, 0]
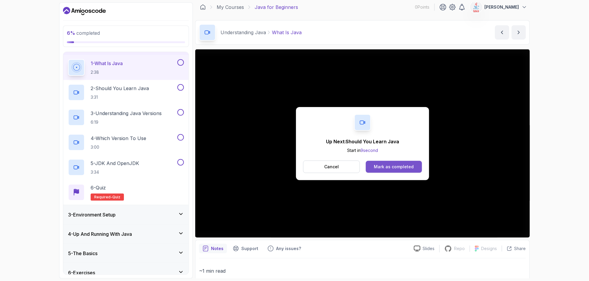
click at [413, 165] on button "Mark as completed" at bounding box center [394, 167] width 56 height 12
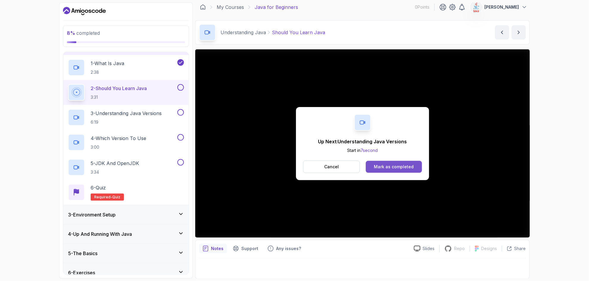
click at [387, 167] on div "Mark as completed" at bounding box center [394, 167] width 40 height 6
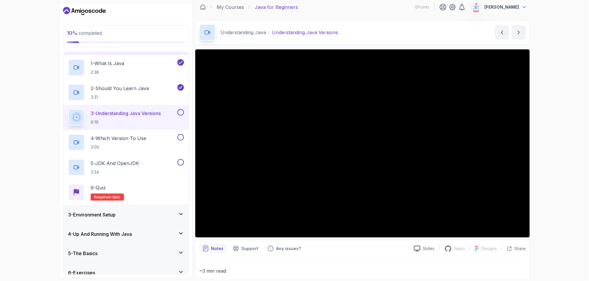
click at [180, 113] on button at bounding box center [180, 112] width 7 height 7
click at [179, 137] on button at bounding box center [180, 137] width 7 height 7
click at [180, 161] on button at bounding box center [180, 162] width 7 height 7
click at [128, 196] on div "6 - Quiz Required- quiz" at bounding box center [126, 192] width 116 height 17
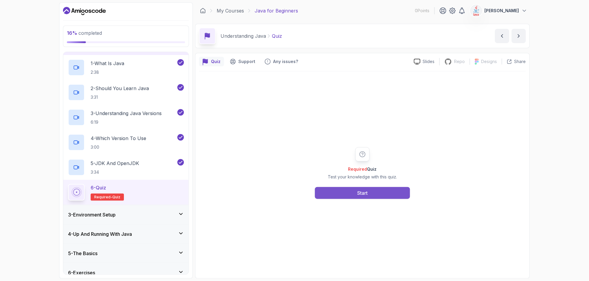
click at [361, 196] on div "Start" at bounding box center [362, 192] width 10 height 7
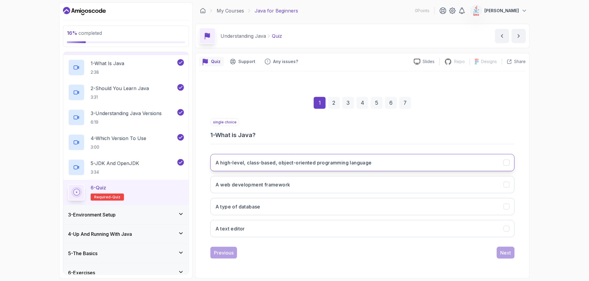
click at [302, 164] on h3 "A high-level, class-based, object-oriented programming language" at bounding box center [293, 162] width 156 height 7
click at [509, 253] on div "Next" at bounding box center [505, 252] width 11 height 7
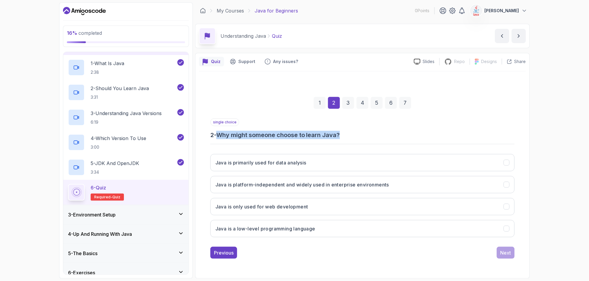
drag, startPoint x: 220, startPoint y: 135, endPoint x: 342, endPoint y: 132, distance: 121.8
click at [342, 132] on h3 "2 - Why might someone choose to learn Java?" at bounding box center [362, 135] width 304 height 8
click at [345, 280] on div at bounding box center [294, 281] width 589 height 0
click at [383, 127] on div "single choice 2 - Why might someone choose to learn Java?" at bounding box center [362, 128] width 304 height 21
click at [243, 135] on h3 "2 - Why might someone choose to learn Java?" at bounding box center [362, 135] width 304 height 8
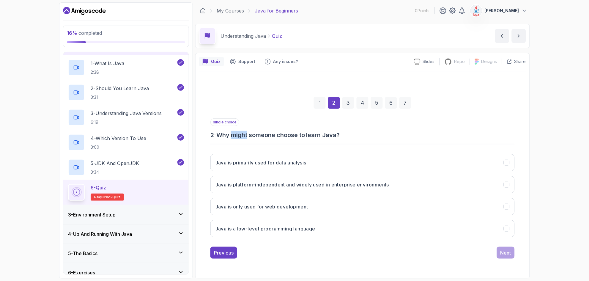
click at [243, 135] on h3 "2 - Why might someone choose to learn Java?" at bounding box center [362, 135] width 304 height 8
click at [243, 134] on h3 "2 - Why might someone choose to learn Java?" at bounding box center [362, 135] width 304 height 8
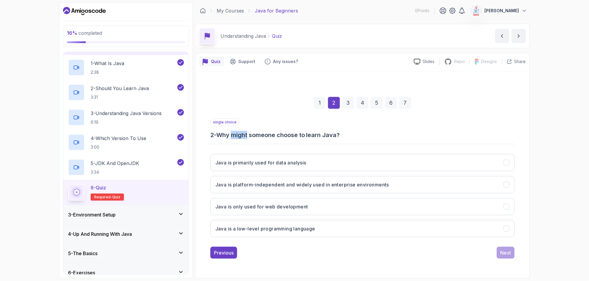
click at [246, 280] on div at bounding box center [294, 281] width 589 height 0
click at [394, 128] on div "single choice 2 - Why might someone choose to learn Java?" at bounding box center [362, 128] width 304 height 21
click at [312, 187] on h3 "Java is platform-independent and widely used in enterprise environments" at bounding box center [301, 184] width 173 height 7
click at [507, 256] on div "Next" at bounding box center [505, 252] width 11 height 7
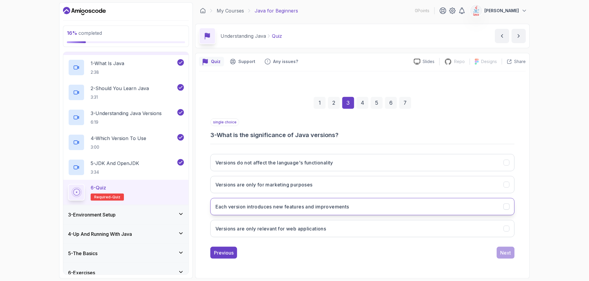
click at [263, 210] on h3 "Each version introduces new features and improvements" at bounding box center [282, 206] width 134 height 7
click at [512, 254] on button "Next" at bounding box center [506, 253] width 18 height 12
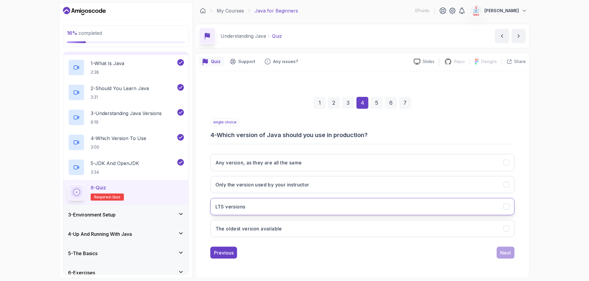
click at [275, 207] on button "LTS versions" at bounding box center [362, 206] width 304 height 17
click at [508, 252] on div "Next" at bounding box center [505, 252] width 11 height 7
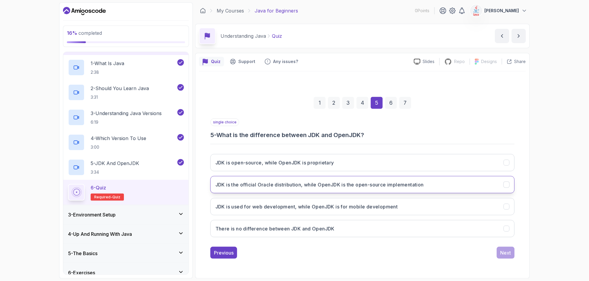
click at [312, 188] on button "JDK is the official Oracle distribution, while OpenJDK is the open-source imple…" at bounding box center [362, 184] width 304 height 17
click at [512, 255] on button "Next" at bounding box center [506, 253] width 18 height 12
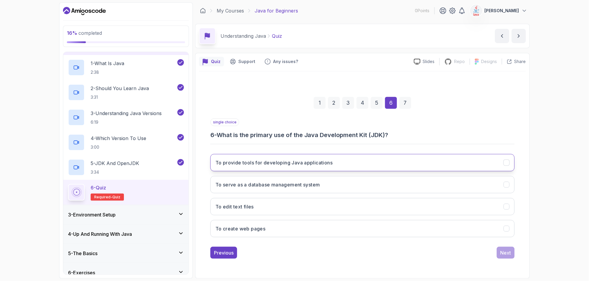
click at [267, 166] on button "To provide tools for developing Java applications" at bounding box center [362, 162] width 304 height 17
click at [506, 256] on div "Next" at bounding box center [505, 252] width 11 height 7
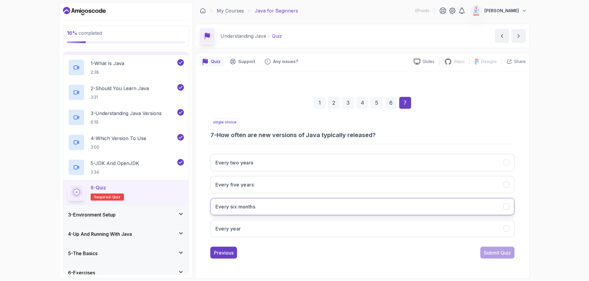
click at [255, 207] on h3 "Every six months" at bounding box center [235, 206] width 40 height 7
click at [498, 254] on div "Submit Quiz" at bounding box center [497, 252] width 27 height 7
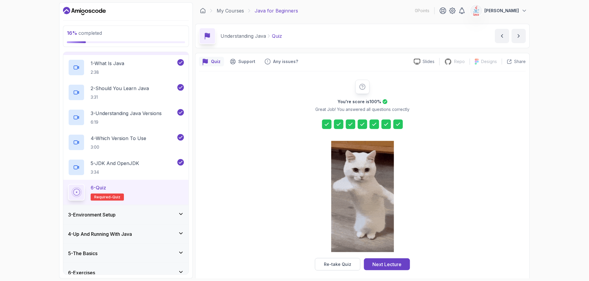
scroll to position [4, 0]
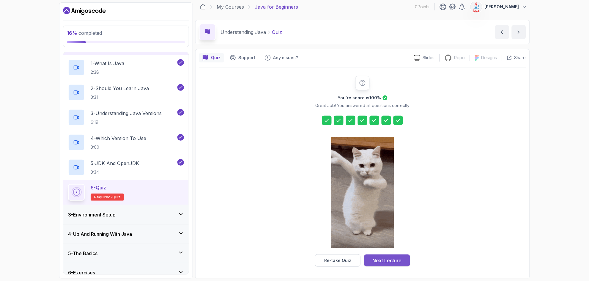
click at [383, 263] on div "Next Lecture" at bounding box center [387, 260] width 29 height 7
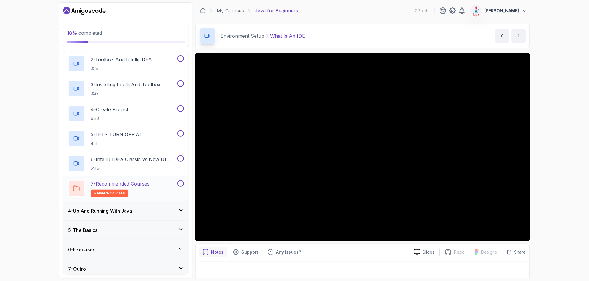
scroll to position [87, 0]
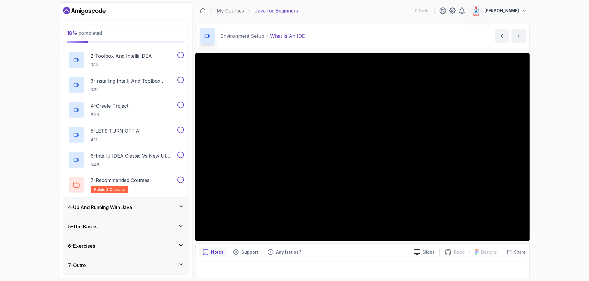
click at [181, 207] on icon at bounding box center [181, 206] width 6 height 6
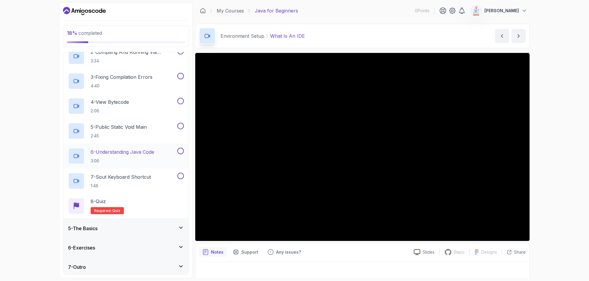
scroll to position [112, 0]
click at [165, 223] on div "5 - The Basics" at bounding box center [126, 226] width 116 height 7
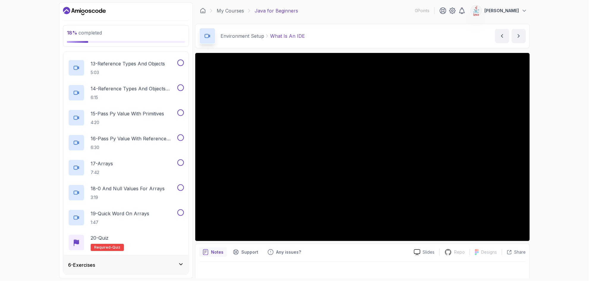
scroll to position [411, 0]
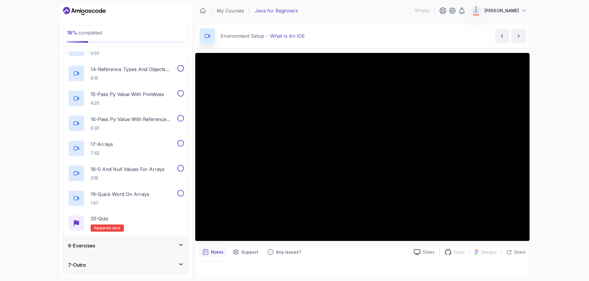
click at [165, 247] on div "6 - Exercises" at bounding box center [126, 245] width 116 height 7
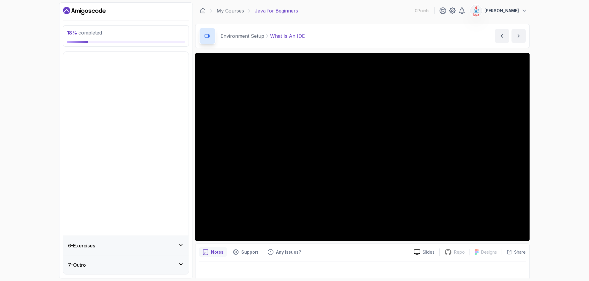
scroll to position [0, 0]
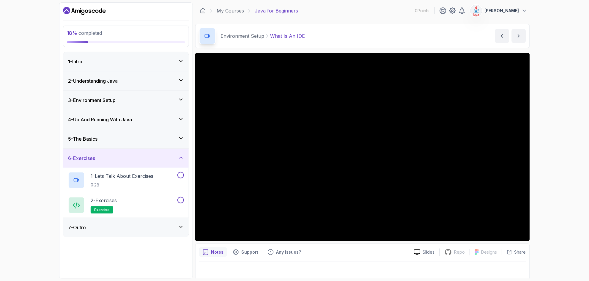
click at [174, 227] on div "7 - Outro" at bounding box center [126, 227] width 116 height 7
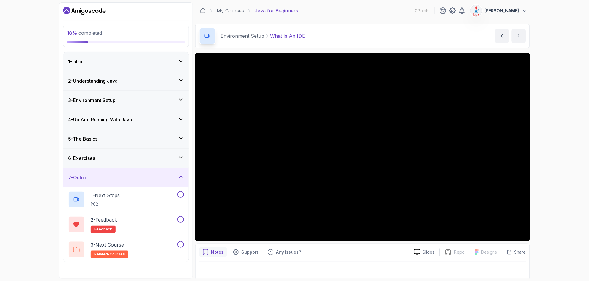
click at [161, 125] on div "4 - Up And Running With Java" at bounding box center [125, 119] width 125 height 19
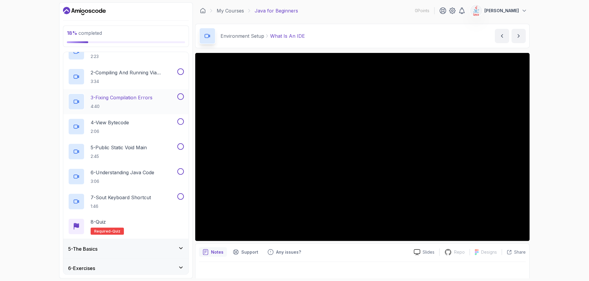
scroll to position [107, 0]
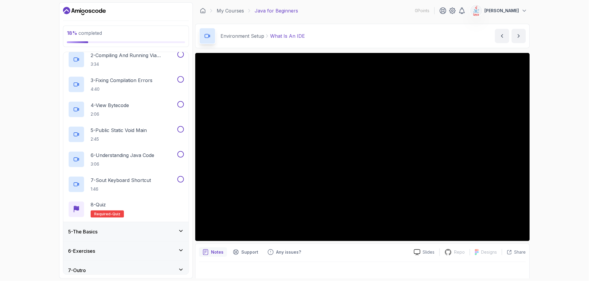
click at [126, 232] on div "5 - The Basics" at bounding box center [126, 231] width 116 height 7
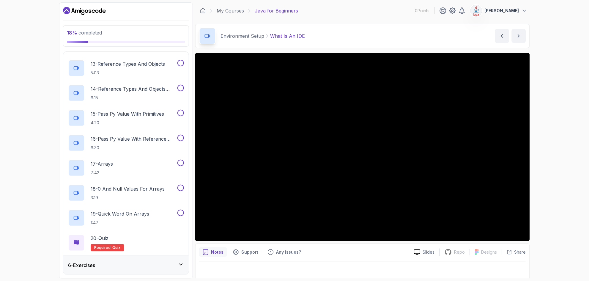
scroll to position [392, 0]
